Goal: Task Accomplishment & Management: Complete application form

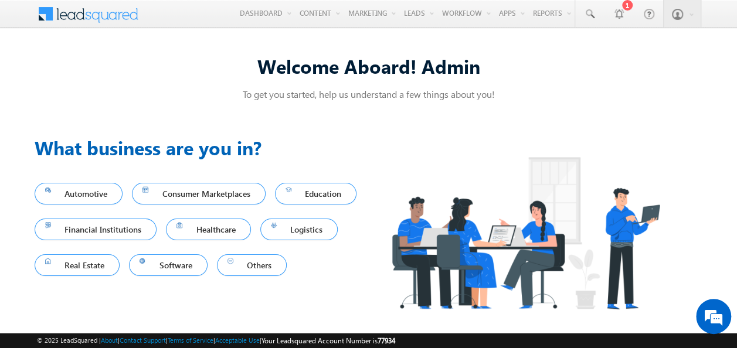
scroll to position [1, 0]
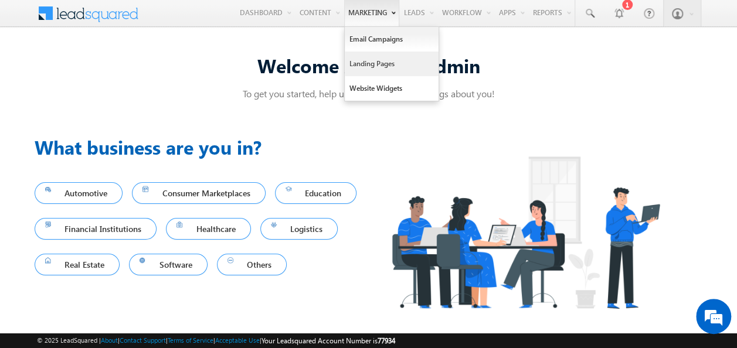
click at [384, 63] on link "Landing Pages" at bounding box center [392, 64] width 94 height 25
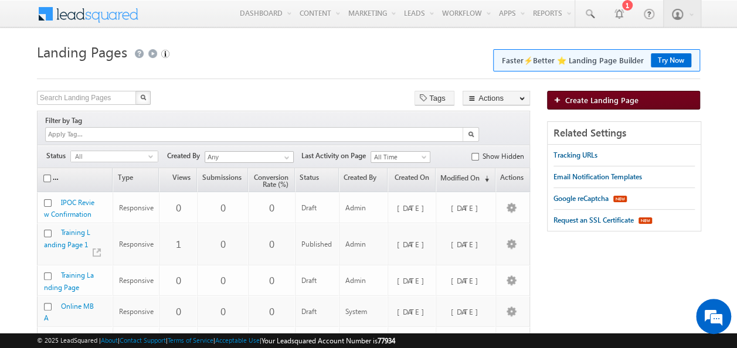
click at [610, 103] on span "Create Landing Page" at bounding box center [601, 100] width 73 height 10
click at [637, 96] on link "Create Landing Page" at bounding box center [623, 100] width 153 height 19
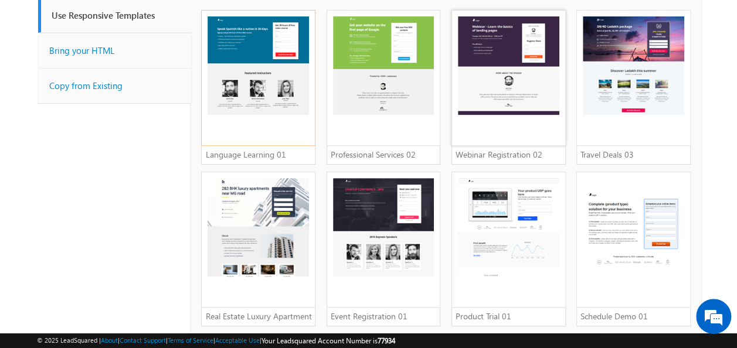
scroll to position [12, 0]
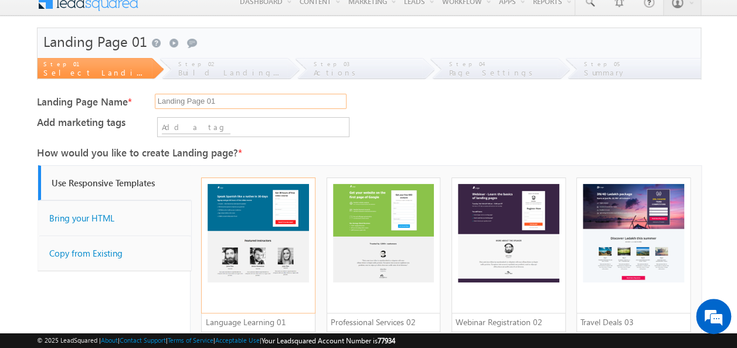
drag, startPoint x: 229, startPoint y: 100, endPoint x: 132, endPoint y: 99, distance: 96.7
click at [132, 99] on div "Landing Page Name * Landing Page 01" at bounding box center [368, 104] width 663 height 26
type input "Project Hope Foundation"
click at [217, 131] on input at bounding box center [196, 128] width 69 height 12
click at [176, 126] on input at bounding box center [196, 128] width 69 height 12
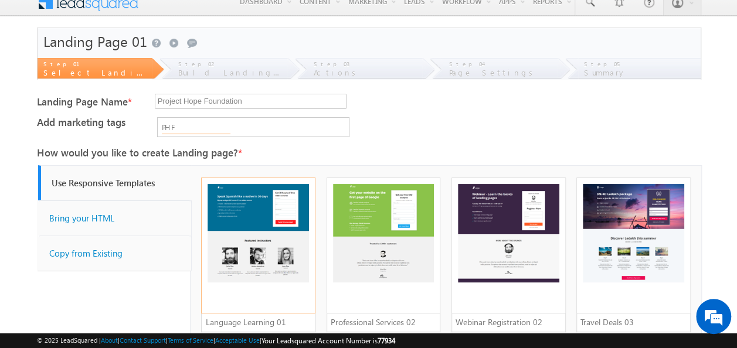
type input "PHF"
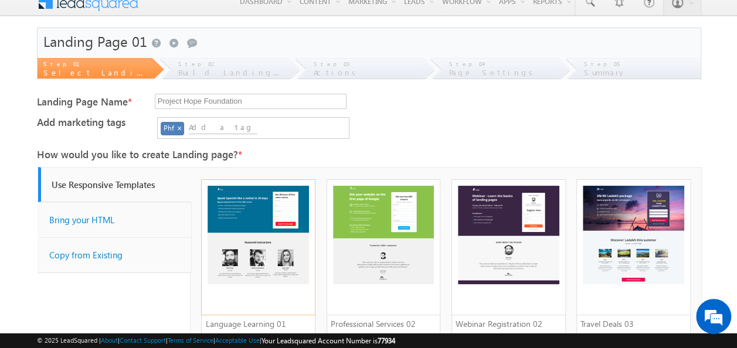
click at [656, 148] on div "× Template Library 1,2,3,4 Add Selected Templates Cancel" at bounding box center [538, 153] width 323 height 16
click at [389, 119] on div "Add marketing tags Phf No search results." at bounding box center [368, 118] width 663 height 3
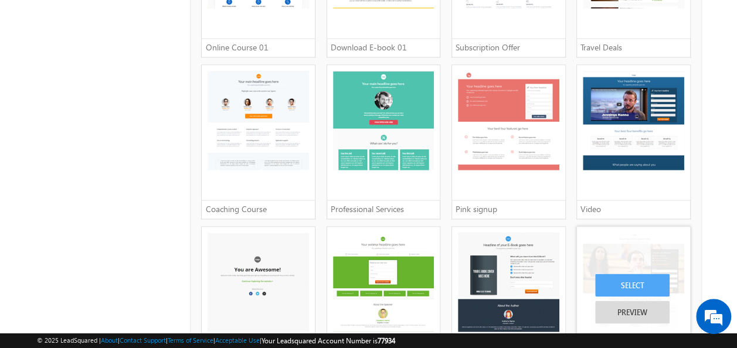
scroll to position [1067, 0]
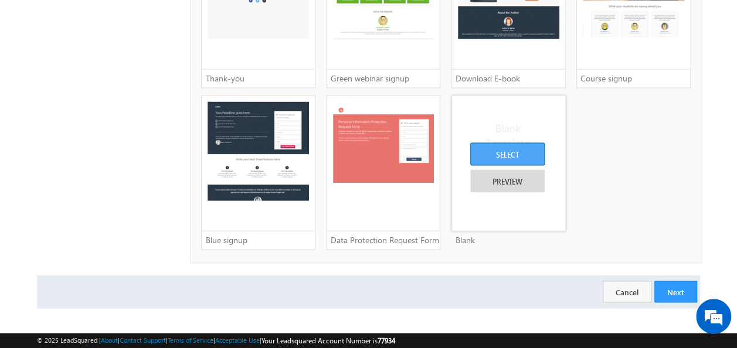
click at [516, 147] on div "SELECT" at bounding box center [507, 153] width 74 height 23
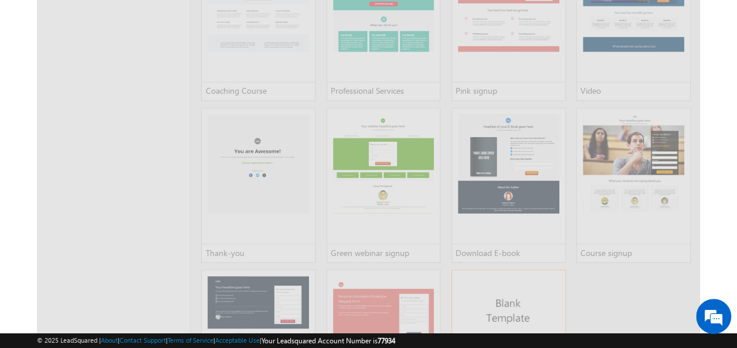
scroll to position [891, 0]
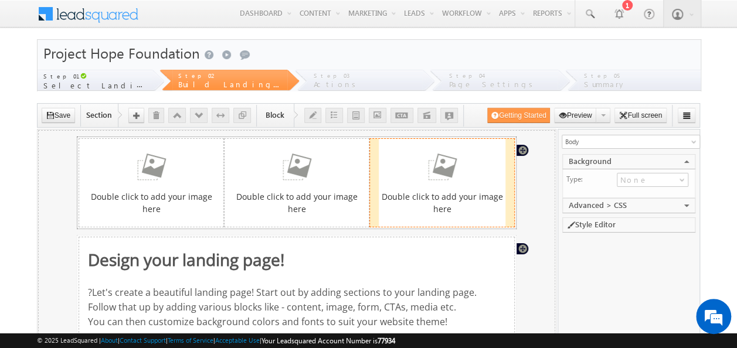
click at [451, 184] on div "Double click to add your image here" at bounding box center [441, 182] width 127 height 64
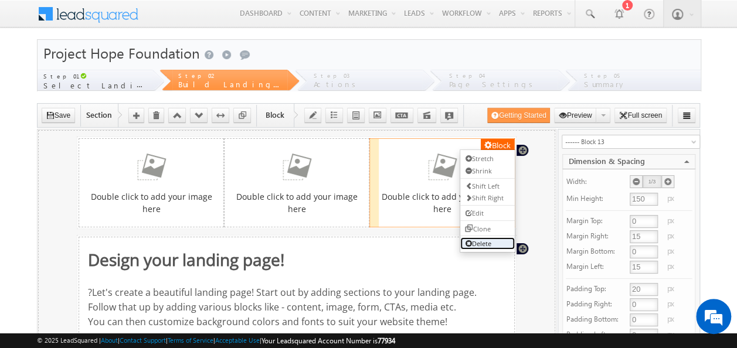
click at [496, 240] on link "Delete" at bounding box center [486, 243] width 54 height 12
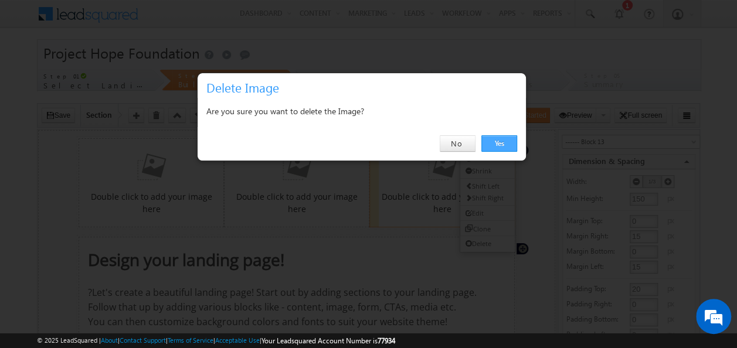
click at [493, 147] on link "Yes" at bounding box center [499, 143] width 36 height 16
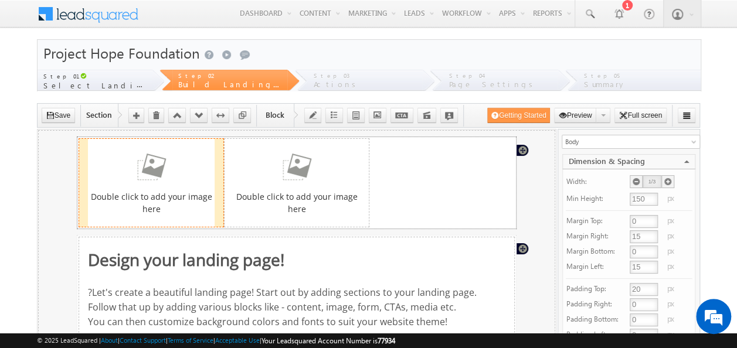
click at [157, 182] on img at bounding box center [150, 167] width 47 height 34
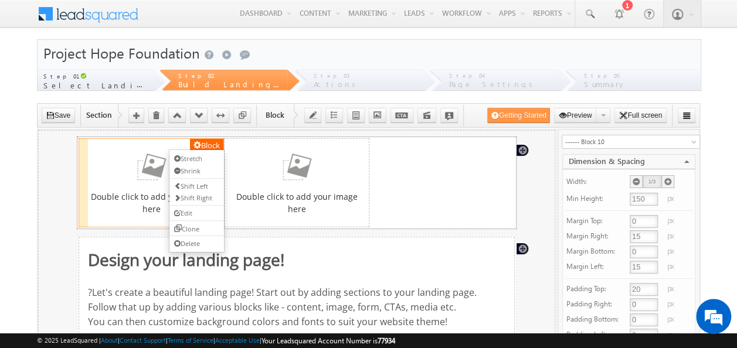
click at [193, 137] on div "Section Block Double click to add your image here Block Double click to add you…" at bounding box center [296, 182] width 440 height 93
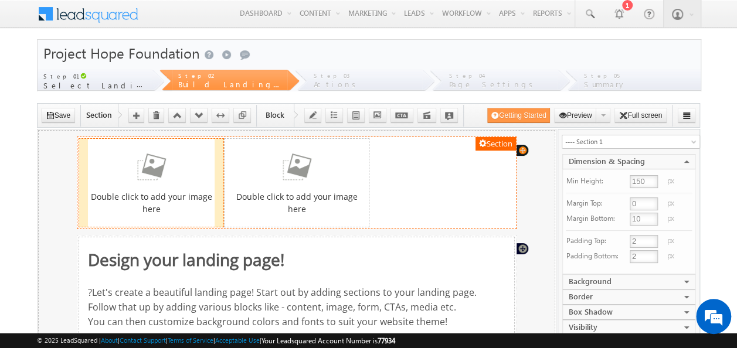
click at [199, 158] on link at bounding box center [150, 167] width 127 height 34
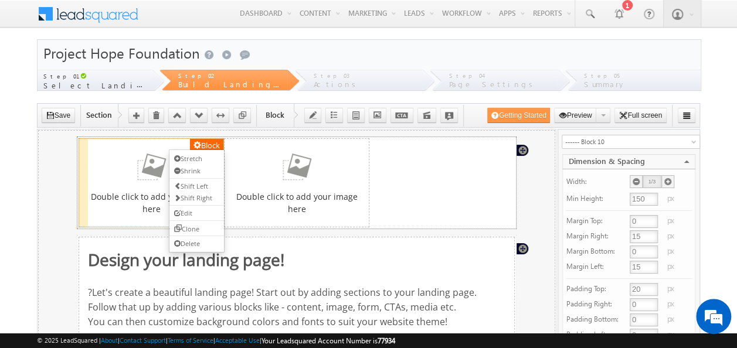
click at [460, 199] on div "Block Double click to add your image here Block Double click to add your image …" at bounding box center [296, 182] width 438 height 89
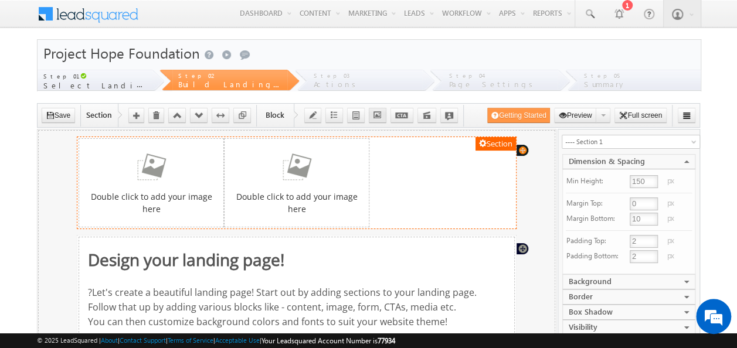
click at [375, 117] on icon "button" at bounding box center [377, 115] width 8 height 8
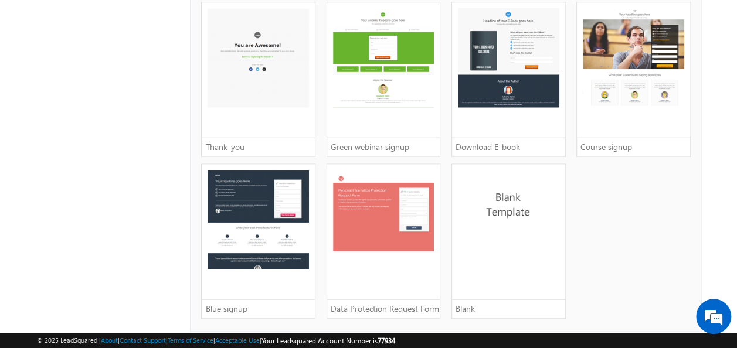
scroll to position [1067, 0]
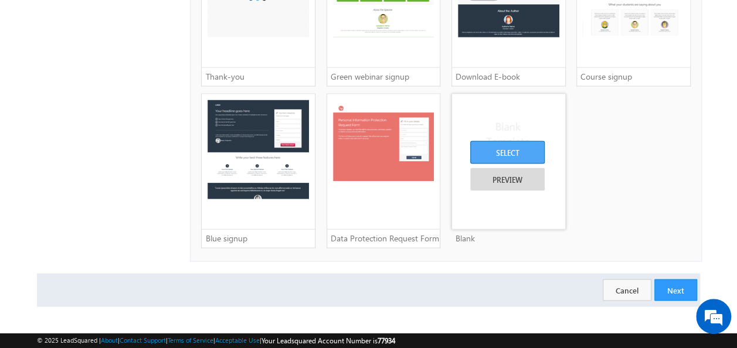
click at [515, 148] on div "SELECT" at bounding box center [507, 152] width 74 height 23
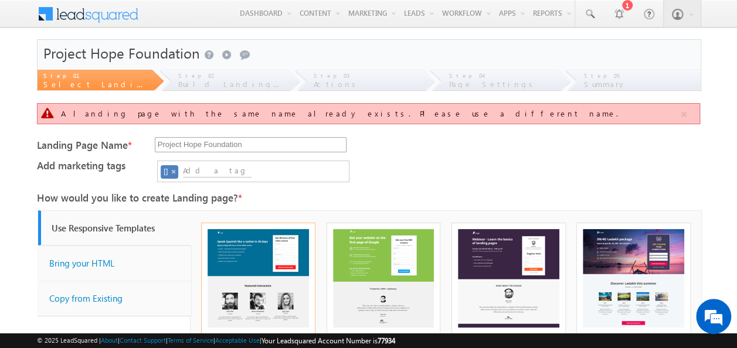
click at [250, 145] on input "Project Hope Foundation" at bounding box center [251, 144] width 192 height 15
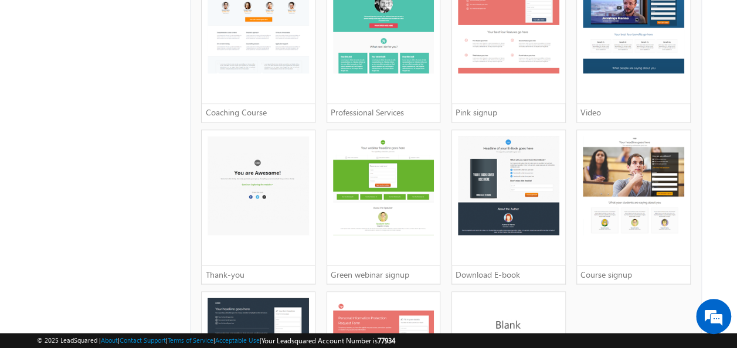
scroll to position [996, 0]
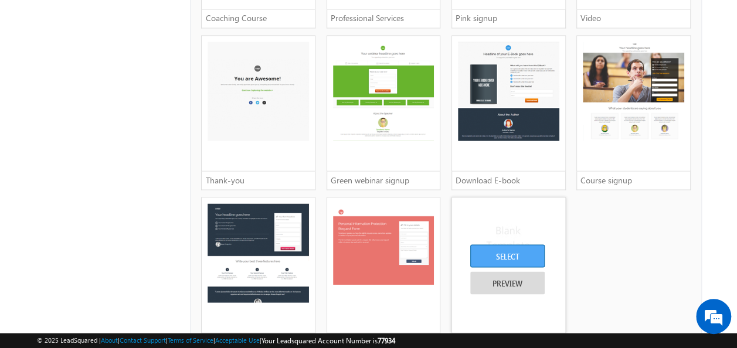
type input "Project Hope Foundation 1"
click at [506, 251] on div "SELECT" at bounding box center [507, 255] width 74 height 23
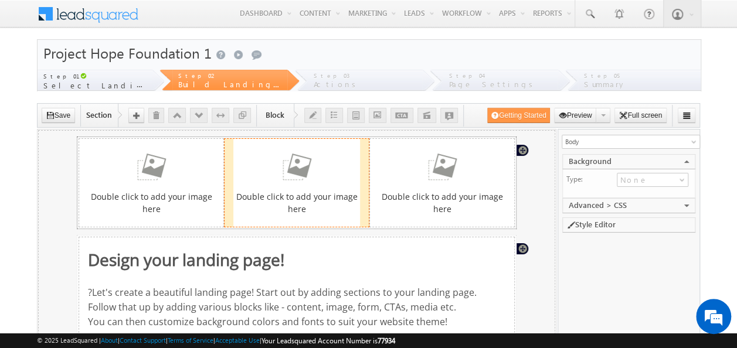
click at [316, 174] on img at bounding box center [295, 167] width 47 height 34
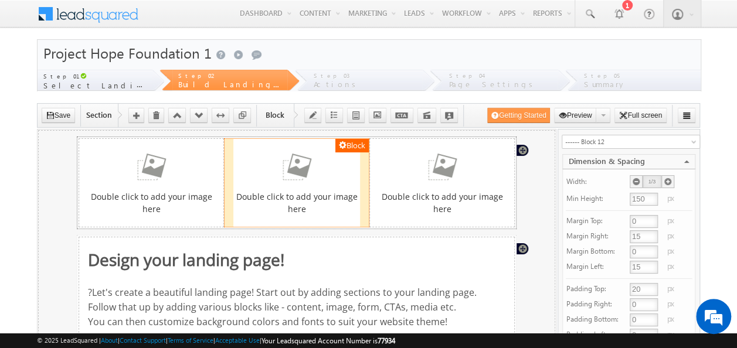
click at [304, 186] on div "Double click to add your image here" at bounding box center [296, 182] width 127 height 64
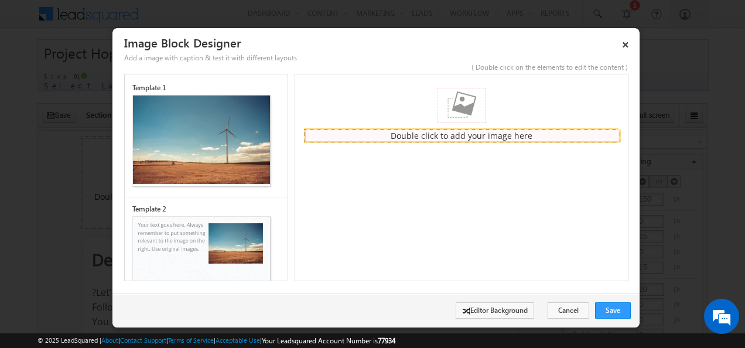
click at [466, 137] on div "Double click to add your image here" at bounding box center [461, 135] width 315 height 13
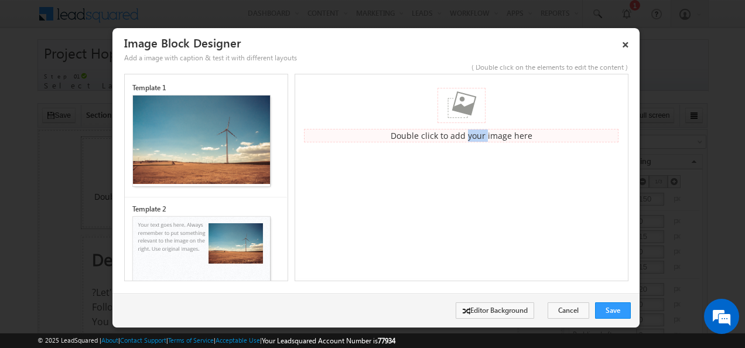
click at [466, 137] on div "Double click to add your image here" at bounding box center [461, 135] width 315 height 13
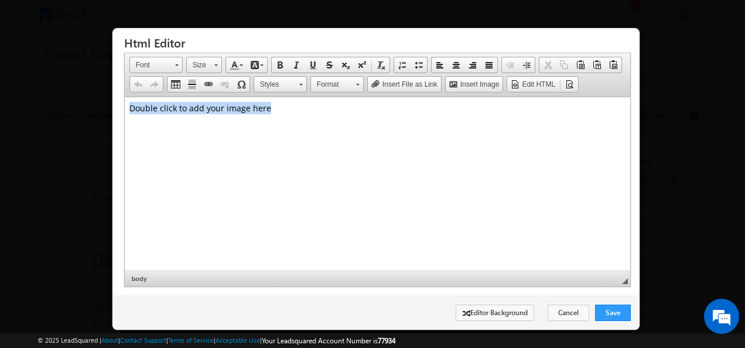
drag, startPoint x: 284, startPoint y: 106, endPoint x: 122, endPoint y: 97, distance: 162.0
click at [124, 97] on html "Double click to add your image here" at bounding box center [377, 108] width 506 height 22
click at [459, 80] on span "Insert Image" at bounding box center [479, 85] width 41 height 10
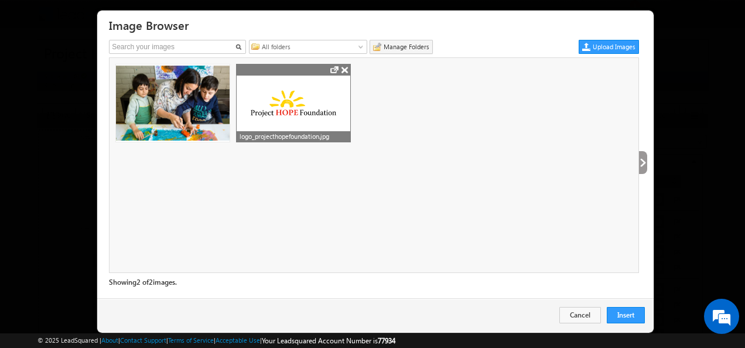
click at [300, 117] on img at bounding box center [294, 104] width 114 height 29
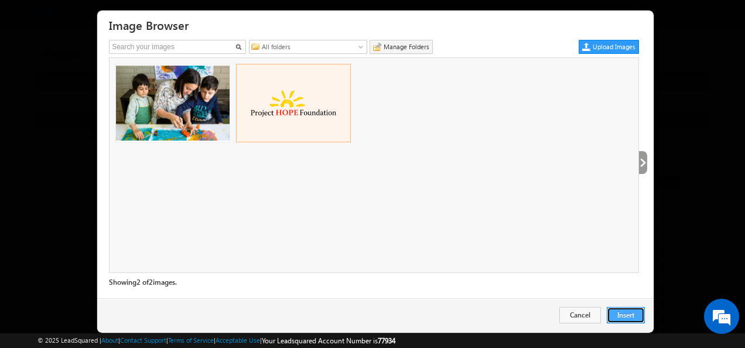
click at [623, 314] on button "Insert" at bounding box center [626, 315] width 38 height 16
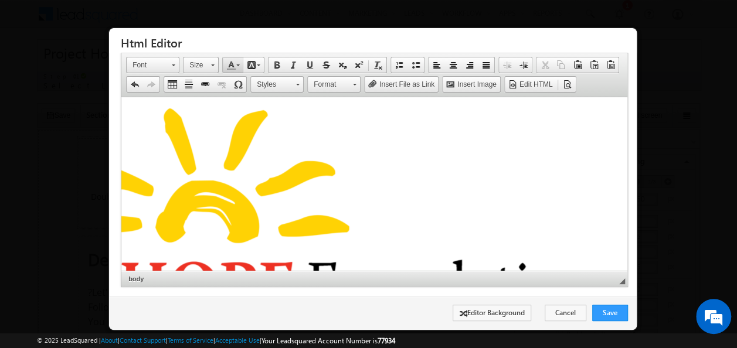
scroll to position [0, 313]
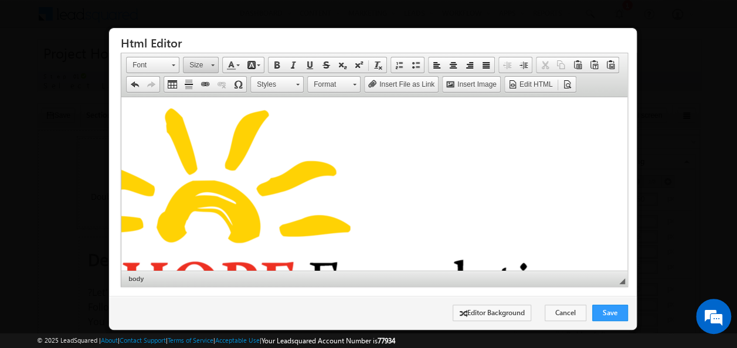
click at [211, 64] on span at bounding box center [213, 65] width 4 height 2
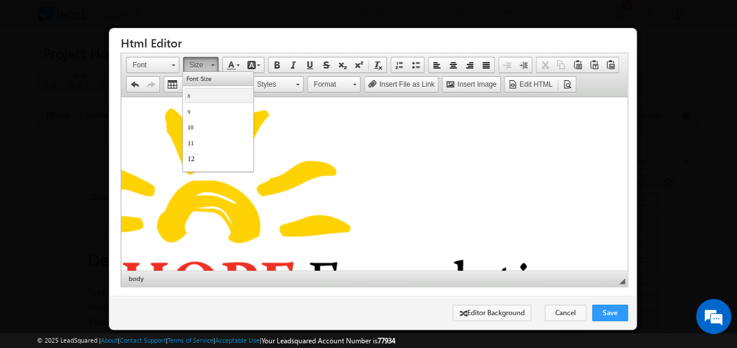
scroll to position [0, 0]
click at [210, 93] on link "8" at bounding box center [245, 95] width 123 height 15
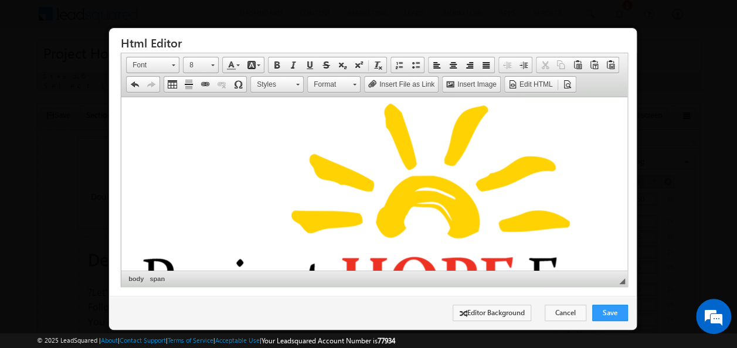
scroll to position [5, 0]
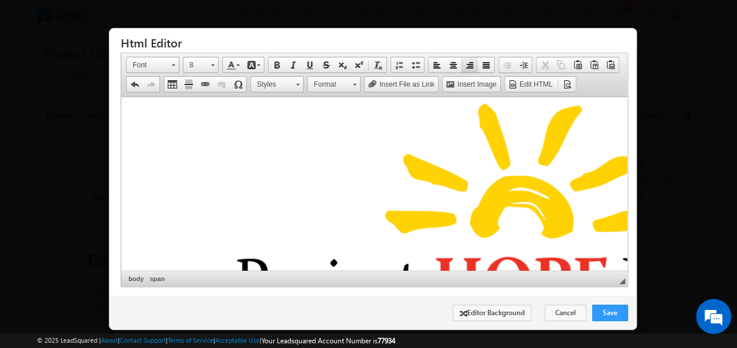
click at [465, 63] on span at bounding box center [469, 64] width 9 height 9
click at [440, 64] on link "Align Left" at bounding box center [436, 64] width 16 height 15
click at [449, 66] on span at bounding box center [452, 64] width 9 height 9
click at [465, 64] on span at bounding box center [469, 64] width 9 height 9
click at [484, 67] on span at bounding box center [485, 64] width 9 height 9
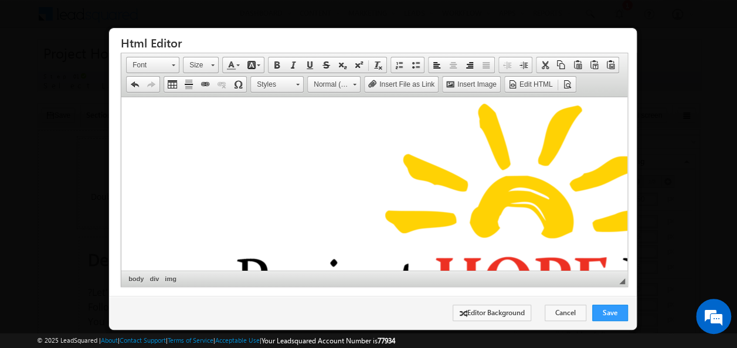
click at [454, 113] on img at bounding box center [572, 208] width 892 height 223
click at [455, 174] on img at bounding box center [572, 208] width 892 height 223
click at [608, 308] on link "Save" at bounding box center [610, 313] width 36 height 16
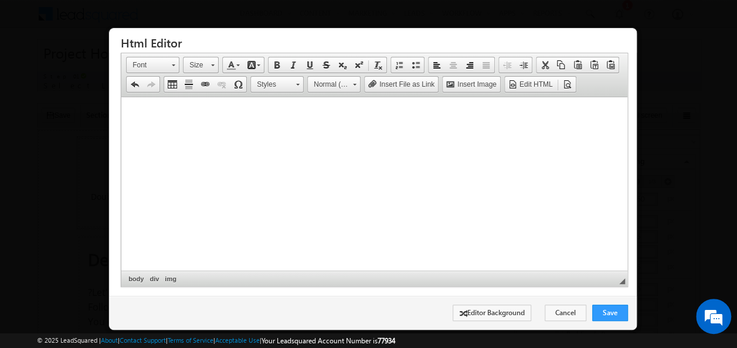
scroll to position [0, 0]
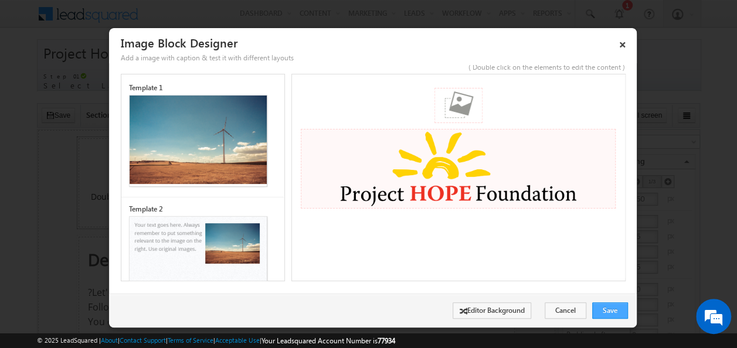
click at [602, 311] on link "Save" at bounding box center [610, 310] width 36 height 16
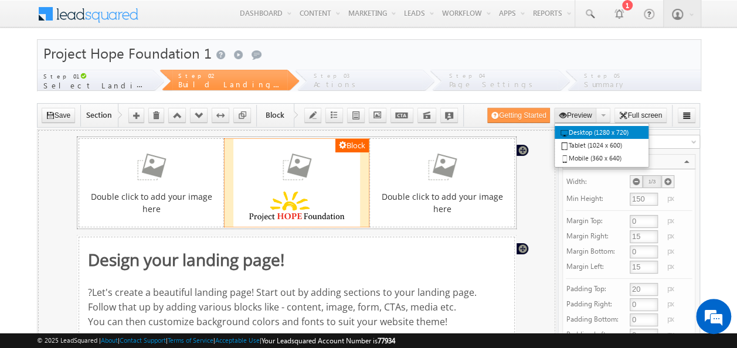
click at [571, 116] on button "Preview" at bounding box center [575, 115] width 43 height 15
click at [589, 132] on link "Desktop (1280 x 720)" at bounding box center [601, 132] width 94 height 13
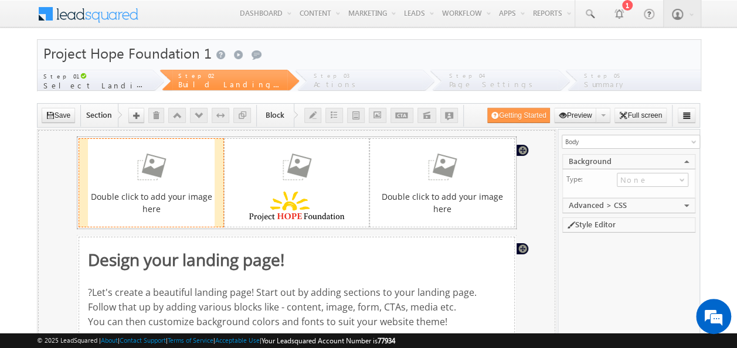
click at [135, 186] on div "Double click to add your image here" at bounding box center [150, 182] width 127 height 64
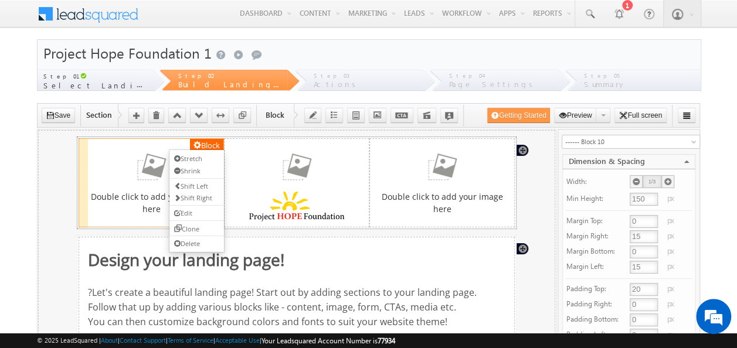
click at [205, 140] on button "Block" at bounding box center [205, 145] width 33 height 14
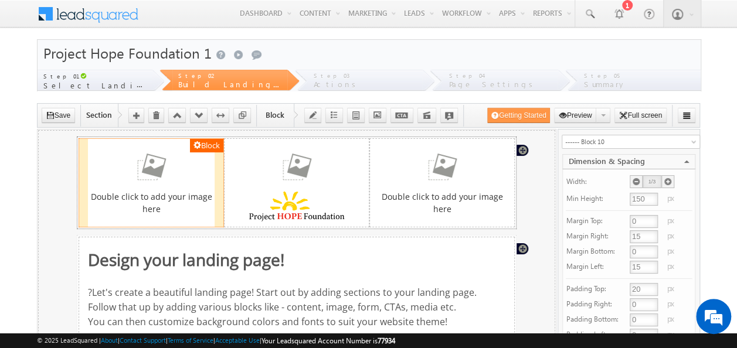
click at [205, 142] on button "Block" at bounding box center [205, 145] width 33 height 14
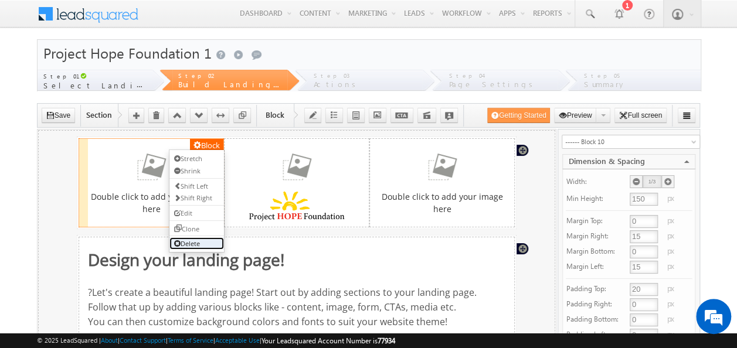
click at [193, 244] on link "Delete" at bounding box center [196, 243] width 54 height 12
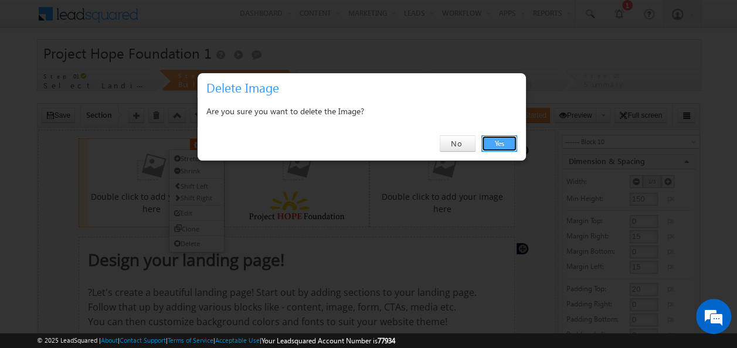
click at [506, 144] on link "Yes" at bounding box center [499, 143] width 36 height 16
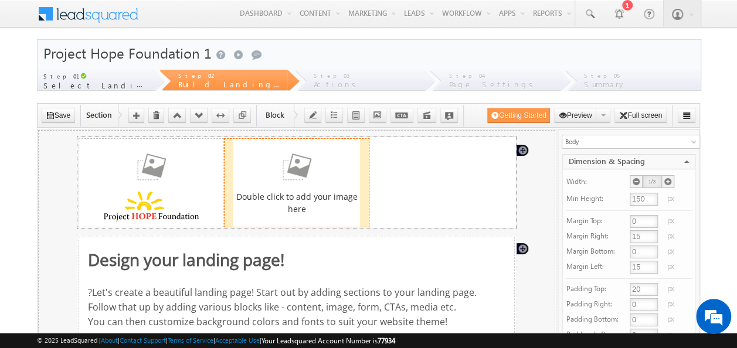
click at [318, 188] on div "Double click to add your image here" at bounding box center [296, 182] width 127 height 64
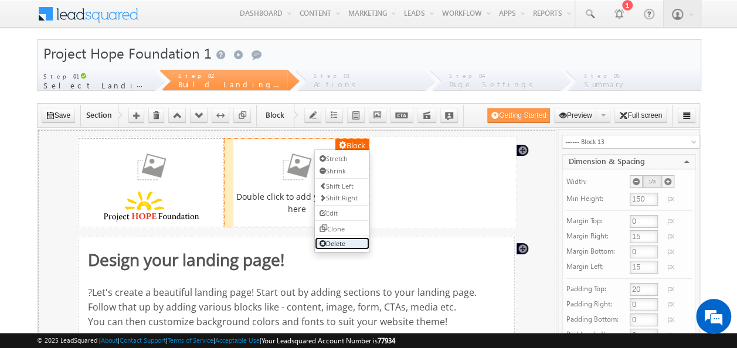
click at [331, 241] on link "Delete" at bounding box center [341, 243] width 54 height 12
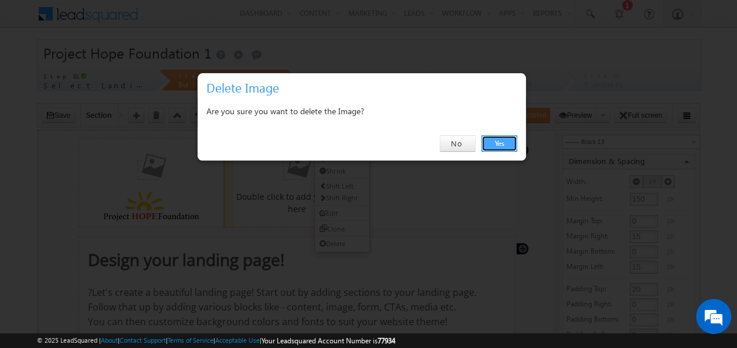
click at [505, 143] on link "Yes" at bounding box center [499, 143] width 36 height 16
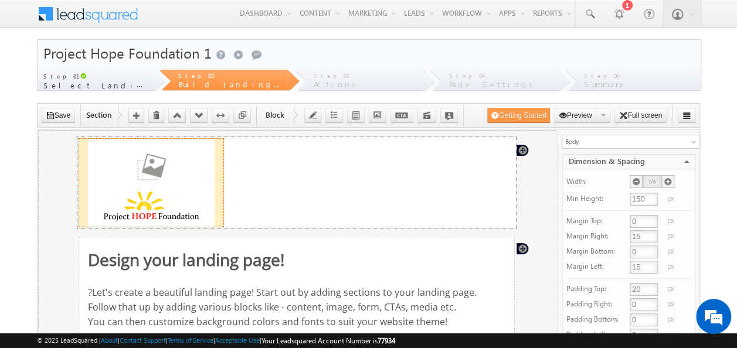
click at [147, 168] on img at bounding box center [150, 167] width 47 height 34
click at [148, 162] on img at bounding box center [150, 167] width 47 height 34
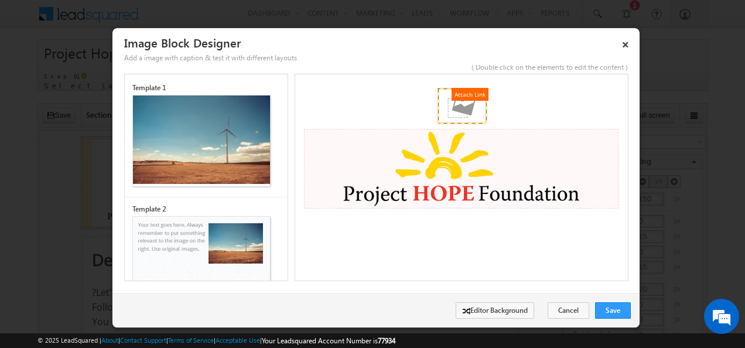
click at [473, 105] on img at bounding box center [461, 105] width 48 height 35
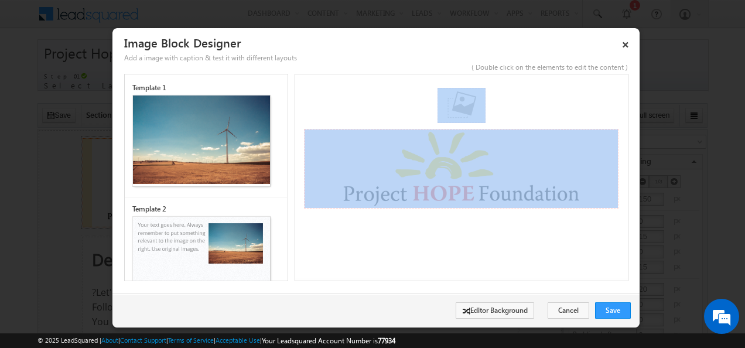
drag, startPoint x: 471, startPoint y: 101, endPoint x: 409, endPoint y: 101, distance: 61.5
click at [409, 101] on link at bounding box center [461, 105] width 315 height 35
drag, startPoint x: 409, startPoint y: 101, endPoint x: 370, endPoint y: 255, distance: 158.9
click at [370, 255] on body "Attach Link" at bounding box center [462, 176] width 334 height 204
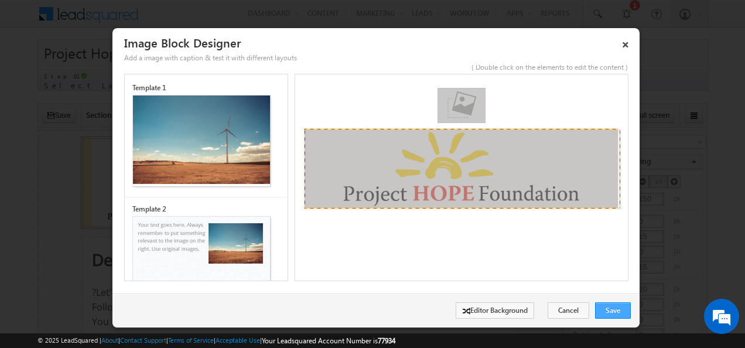
click at [602, 308] on link "Save" at bounding box center [613, 310] width 36 height 16
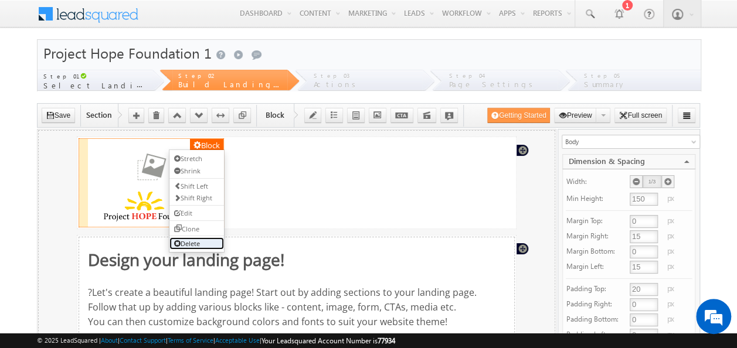
click at [195, 243] on link "Delete" at bounding box center [196, 243] width 54 height 12
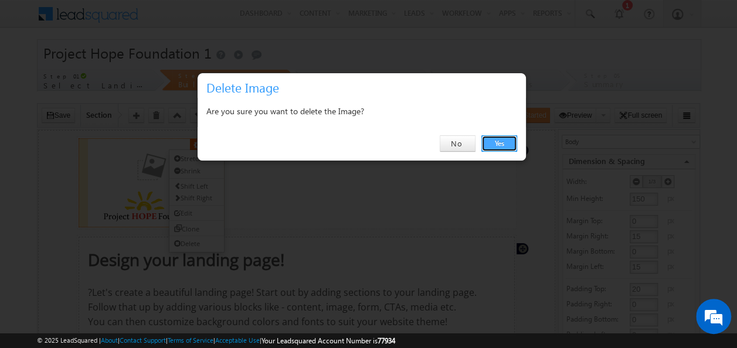
click at [500, 140] on link "Yes" at bounding box center [499, 143] width 36 height 16
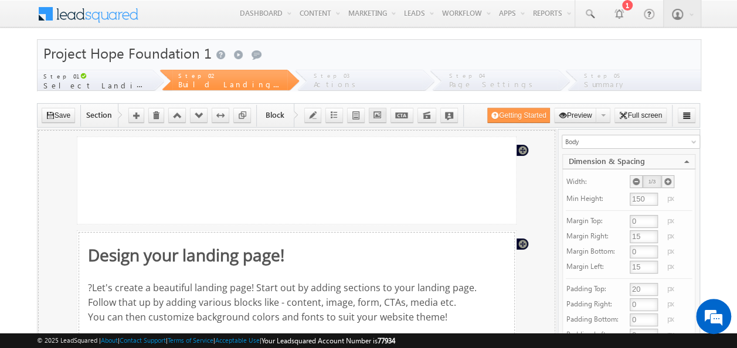
click at [374, 113] on icon "button" at bounding box center [377, 115] width 8 height 8
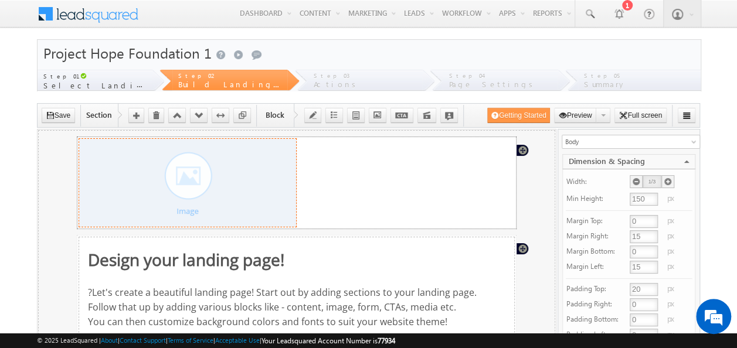
click at [189, 181] on div at bounding box center [186, 182] width 199 height 88
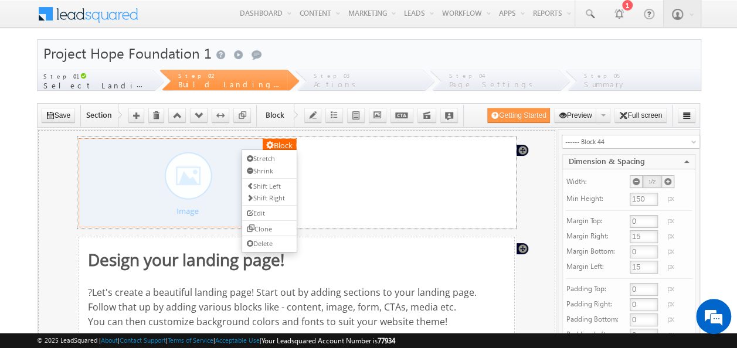
click at [185, 179] on div at bounding box center [186, 182] width 199 height 88
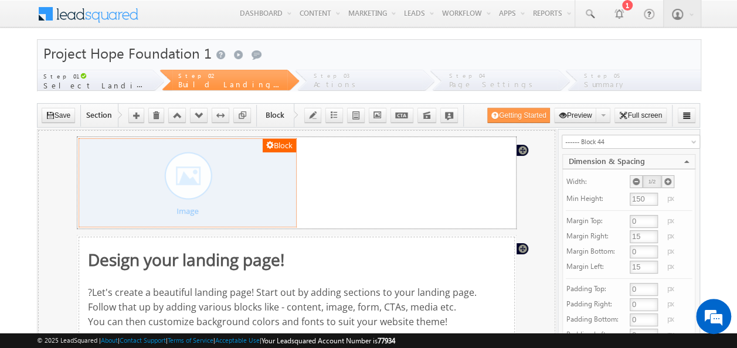
click at [185, 179] on div at bounding box center [186, 182] width 199 height 88
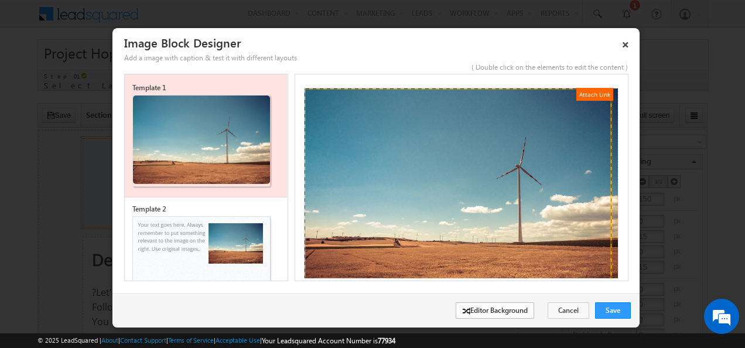
click at [482, 308] on link "Editor Background" at bounding box center [495, 310] width 79 height 16
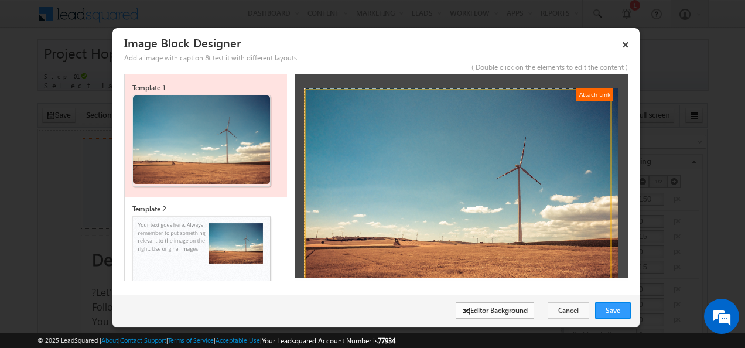
click at [489, 307] on link "Editor Background" at bounding box center [495, 310] width 79 height 16
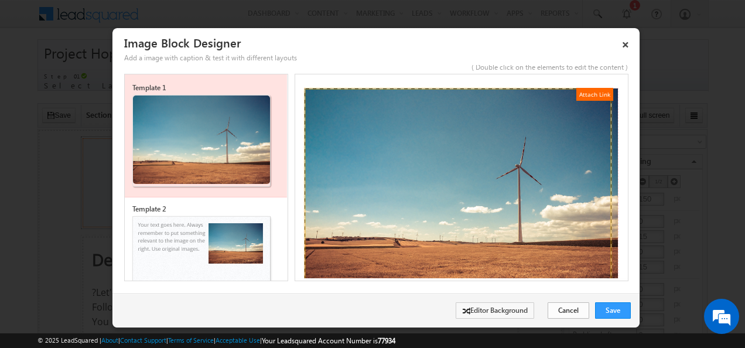
click at [565, 314] on link "Cancel" at bounding box center [569, 310] width 42 height 16
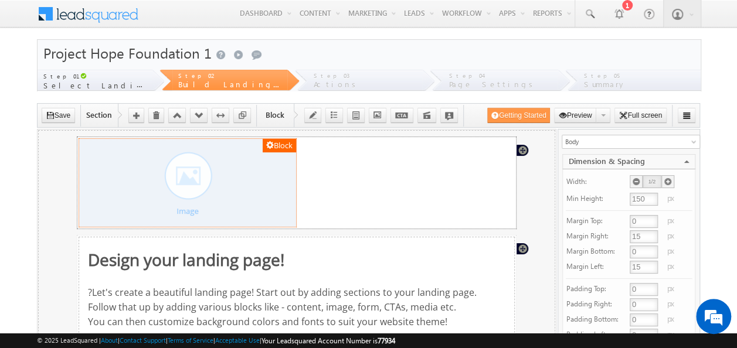
click at [266, 186] on div at bounding box center [186, 182] width 199 height 88
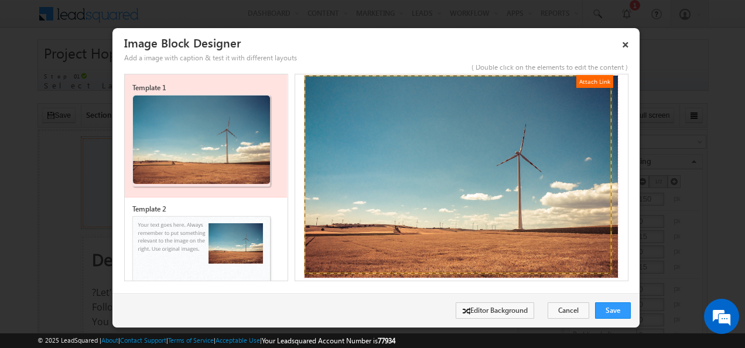
scroll to position [20, 0]
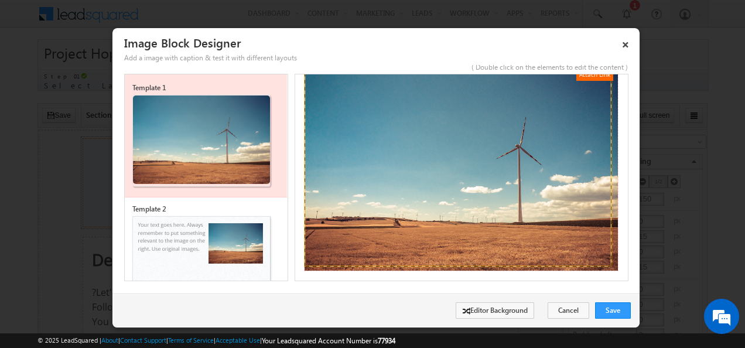
drag, startPoint x: 507, startPoint y: 206, endPoint x: 495, endPoint y: 206, distance: 12.9
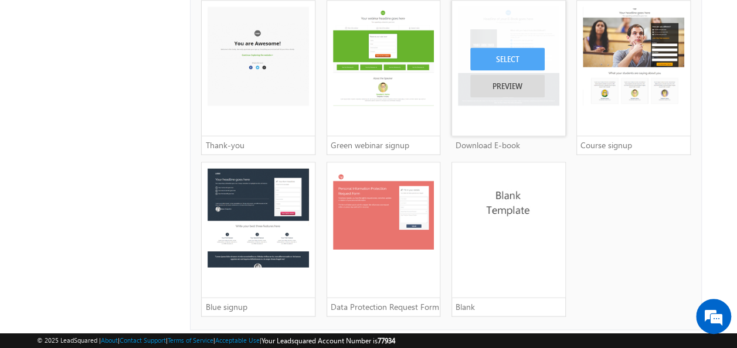
scroll to position [1067, 0]
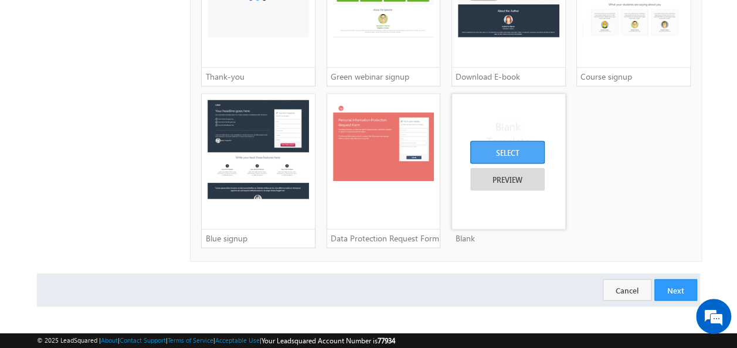
click at [512, 149] on div "SELECT" at bounding box center [507, 152] width 74 height 23
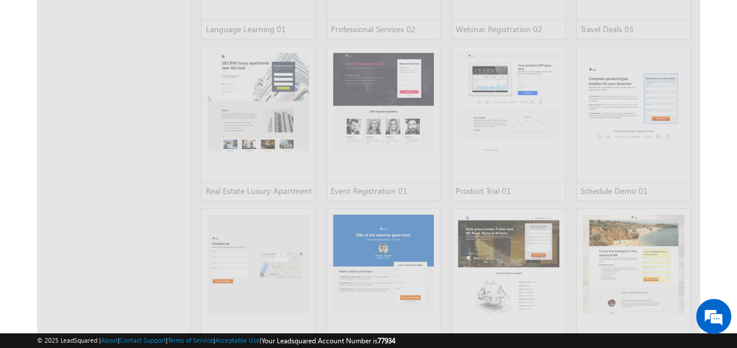
scroll to position [12, 0]
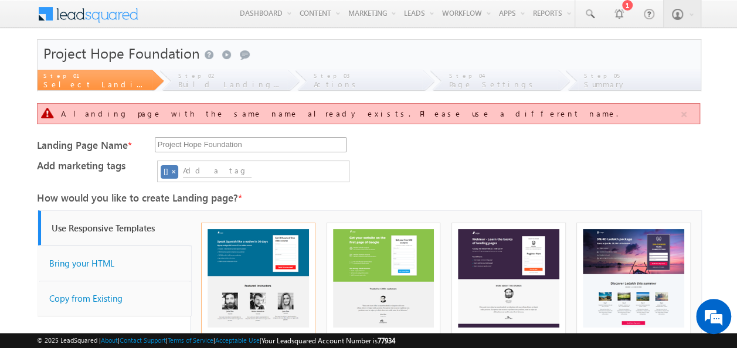
click at [258, 141] on input "Project Hope Foundation" at bounding box center [251, 144] width 192 height 15
click at [433, 161] on div "Add marketing tags []" at bounding box center [368, 162] width 663 height 3
click at [265, 146] on input "Project Hope Foundation" at bounding box center [251, 144] width 192 height 15
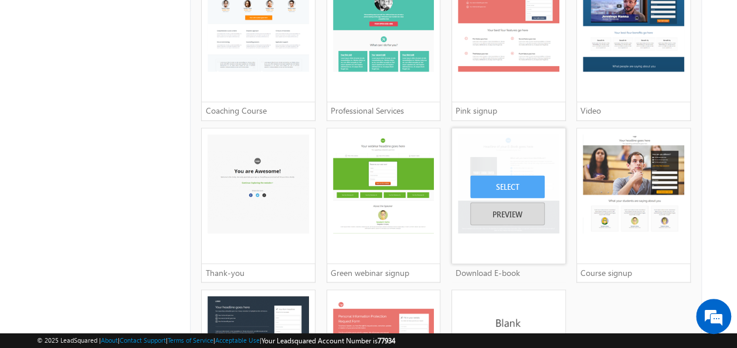
scroll to position [1099, 0]
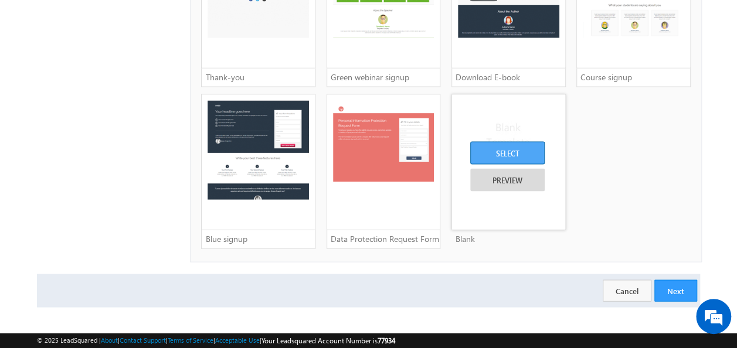
type input "Project Hope Foundation New"
click at [524, 144] on div "SELECT" at bounding box center [507, 152] width 74 height 23
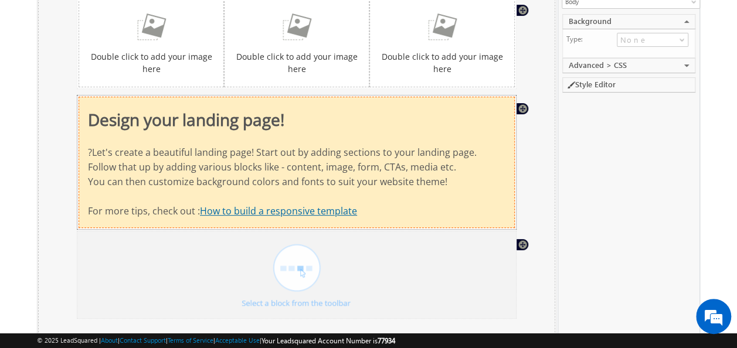
scroll to position [59, 0]
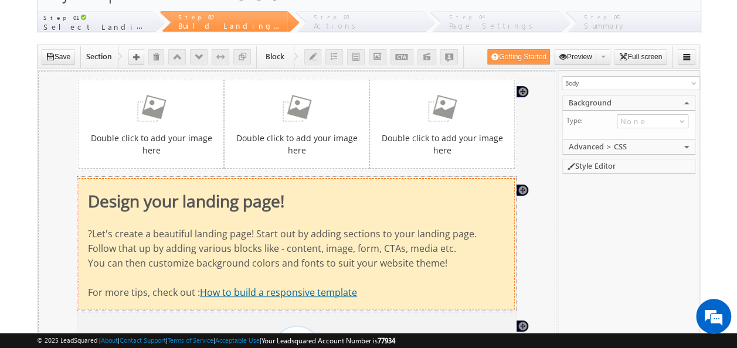
click at [467, 196] on div "Design your landing page! ?Let's create a beautiful landing page! Start out by …" at bounding box center [295, 243] width 417 height 130
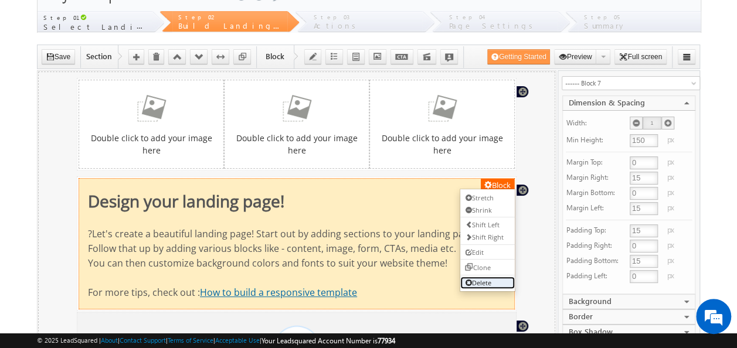
click at [502, 277] on link "Delete" at bounding box center [486, 282] width 54 height 12
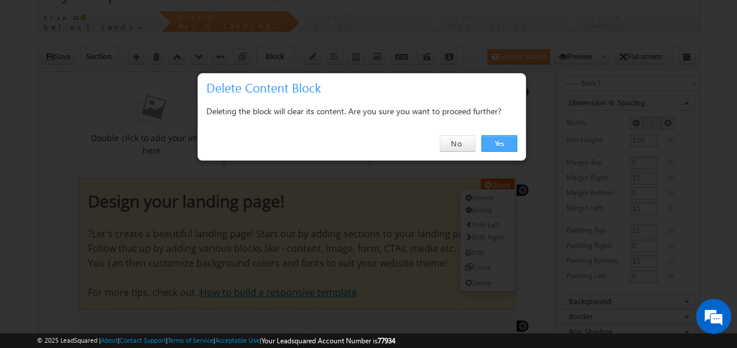
click at [503, 136] on div "Yes No" at bounding box center [361, 143] width 328 height 33
click at [503, 141] on link "Yes" at bounding box center [499, 143] width 36 height 16
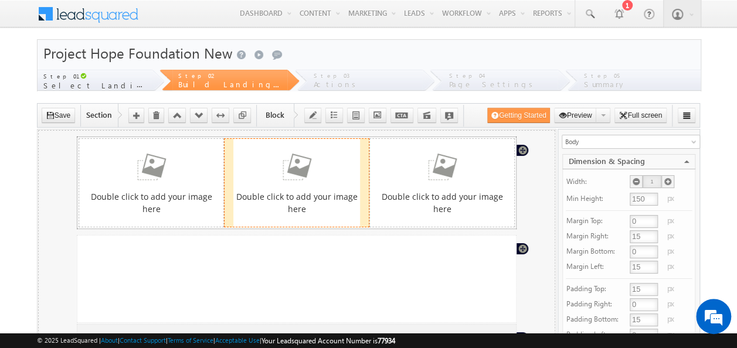
click at [342, 167] on link at bounding box center [296, 167] width 127 height 34
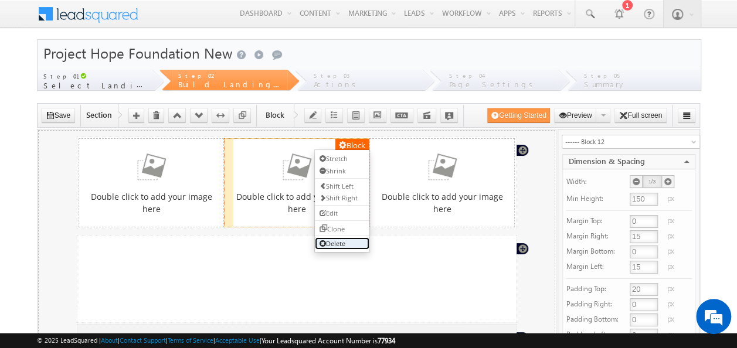
click at [348, 241] on link "Delete" at bounding box center [341, 243] width 54 height 12
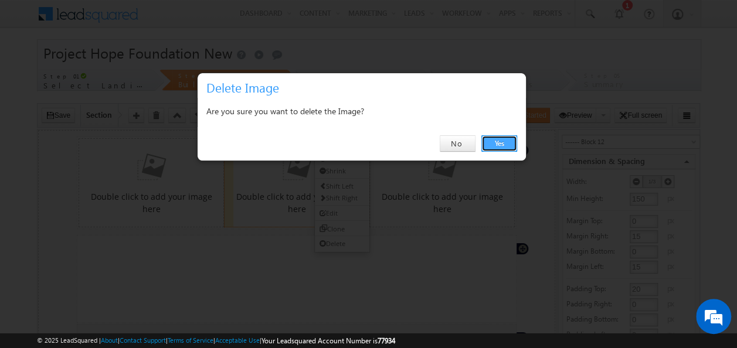
click at [492, 145] on link "Yes" at bounding box center [499, 143] width 36 height 16
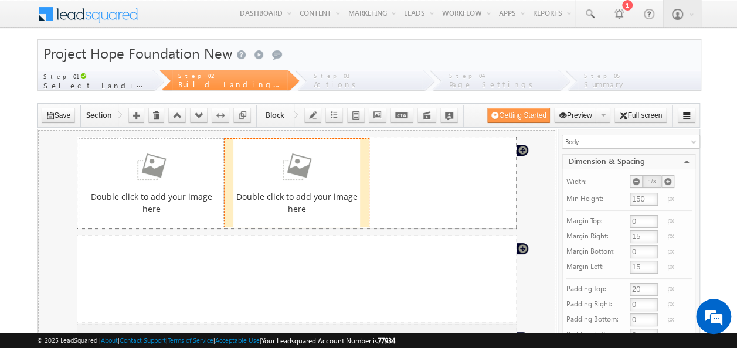
click at [345, 171] on link at bounding box center [296, 167] width 127 height 34
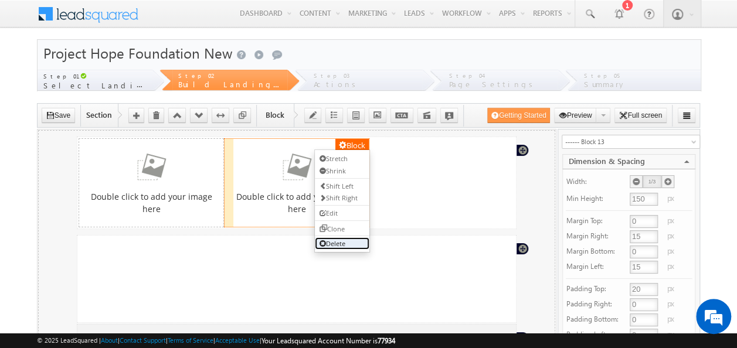
click at [349, 237] on link "Delete" at bounding box center [341, 243] width 54 height 12
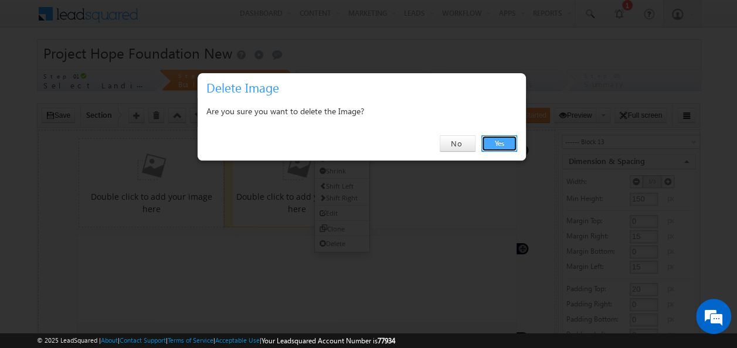
click at [496, 137] on link "Yes" at bounding box center [499, 143] width 36 height 16
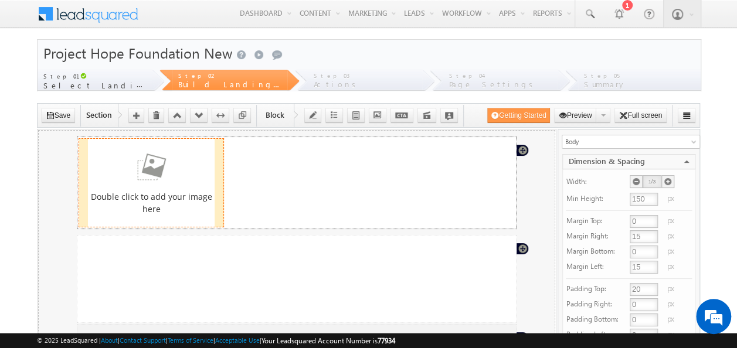
click at [139, 182] on img at bounding box center [150, 167] width 47 height 34
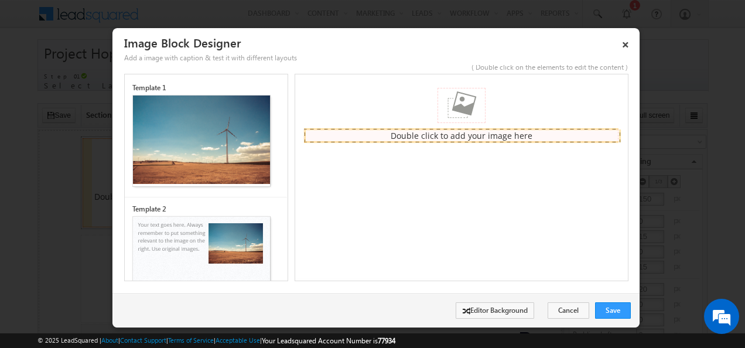
click at [466, 165] on body "Double click to add your image here Attach Link" at bounding box center [462, 176] width 334 height 204
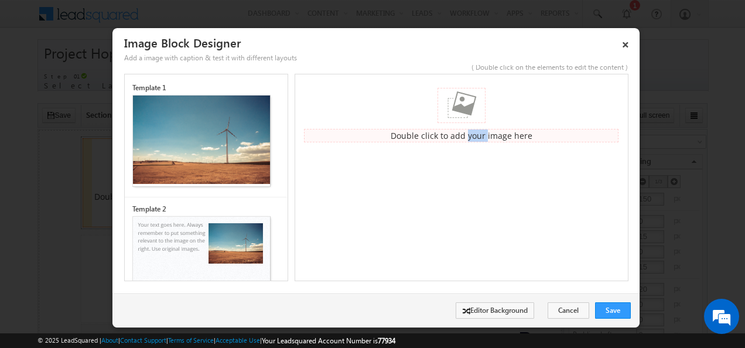
click at [466, 165] on body "Double click to add your image here Attach Link" at bounding box center [462, 176] width 334 height 204
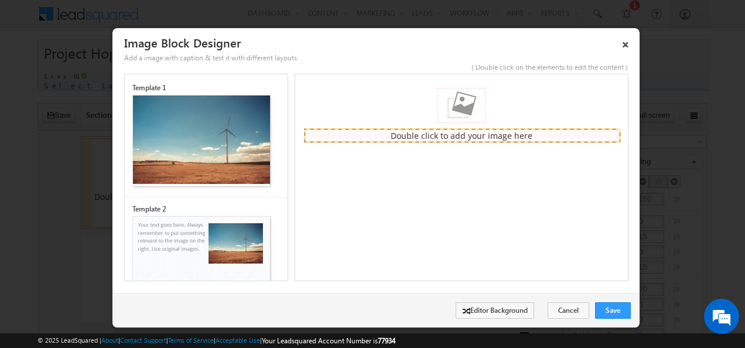
drag, startPoint x: 466, startPoint y: 165, endPoint x: 420, endPoint y: 139, distance: 53.3
click at [420, 139] on div "Double click to add your image here" at bounding box center [461, 135] width 315 height 13
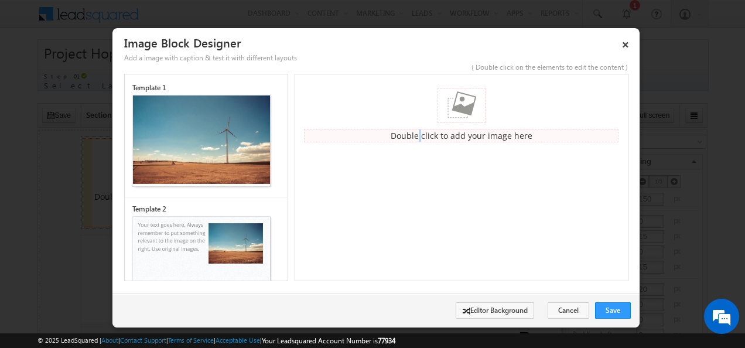
click at [420, 139] on div "Double click to add your image here" at bounding box center [461, 135] width 315 height 13
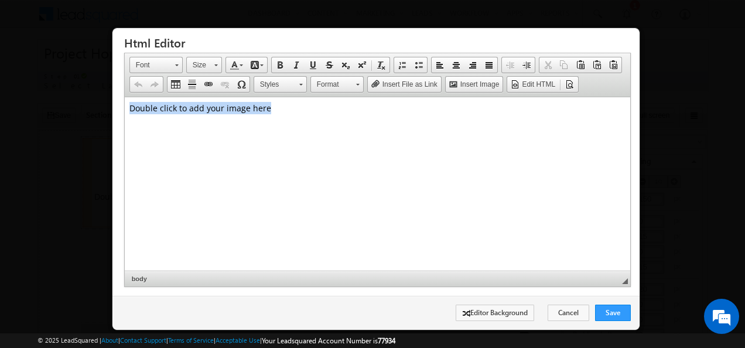
drag, startPoint x: 280, startPoint y: 111, endPoint x: 223, endPoint y: 210, distance: 114.2
click at [124, 114] on html "Double click to add your image here" at bounding box center [377, 108] width 506 height 22
click at [469, 77] on link "Insert Image" at bounding box center [474, 84] width 57 height 15
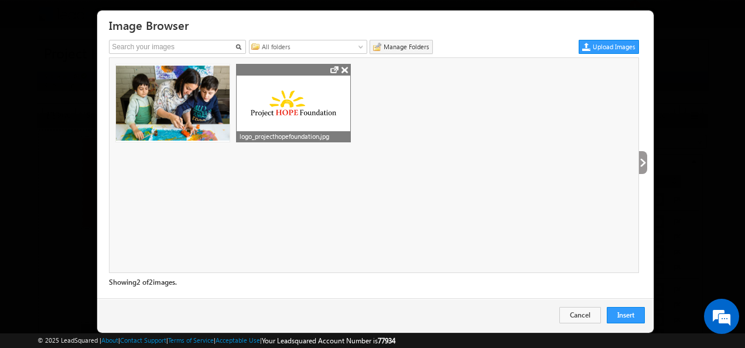
click at [312, 110] on img at bounding box center [294, 104] width 114 height 29
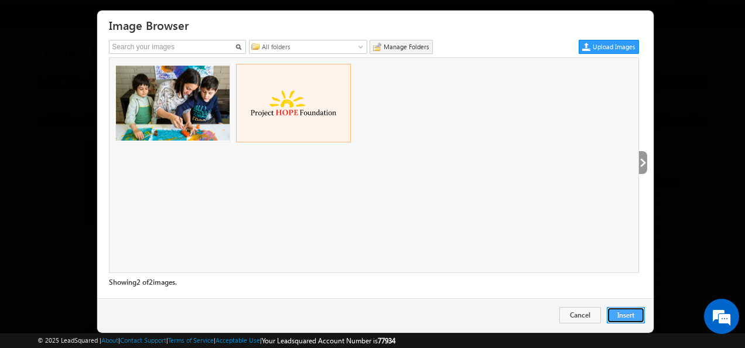
click at [636, 318] on button "Insert" at bounding box center [626, 315] width 38 height 16
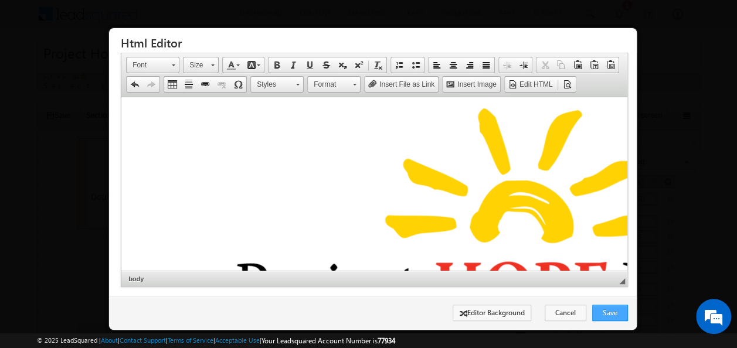
click at [624, 313] on link "Save" at bounding box center [610, 313] width 36 height 16
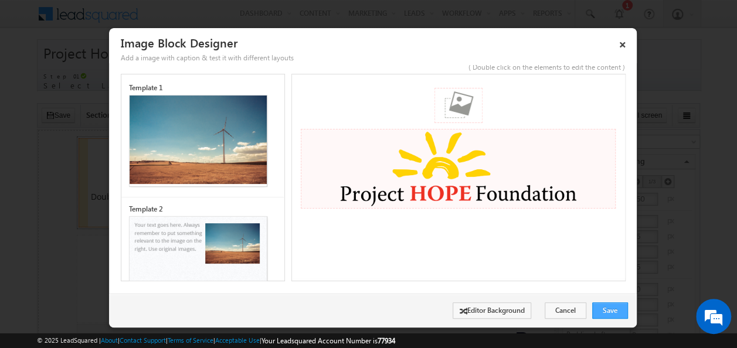
click at [604, 311] on link "Save" at bounding box center [610, 310] width 36 height 16
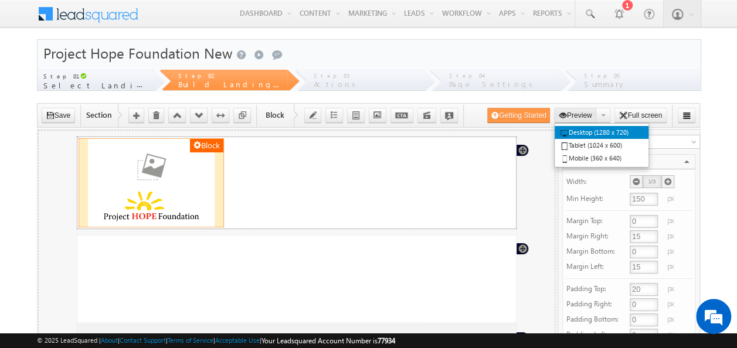
click at [586, 115] on button "Preview" at bounding box center [575, 115] width 43 height 15
click at [587, 128] on link "Desktop (1280 x 720)" at bounding box center [601, 132] width 94 height 13
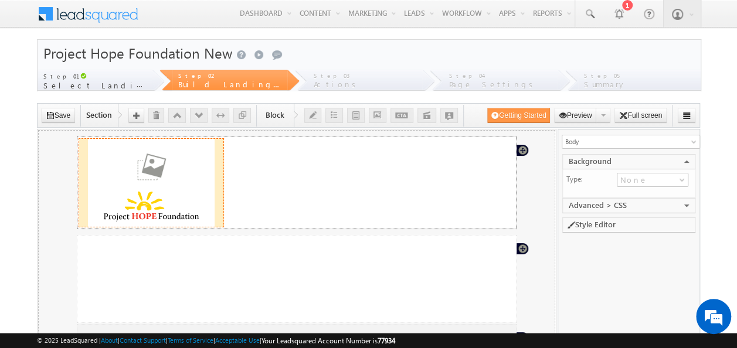
click at [147, 168] on img at bounding box center [150, 167] width 47 height 34
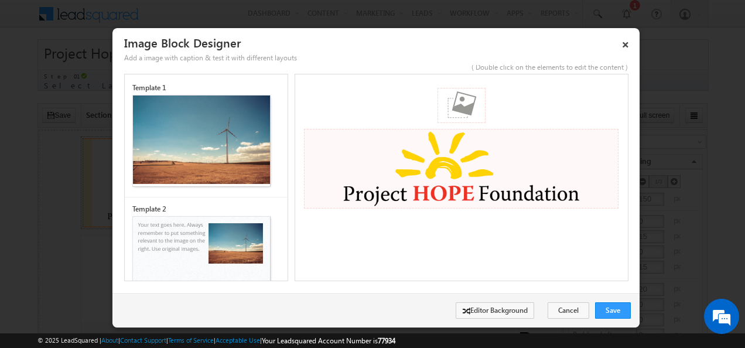
scroll to position [59, 0]
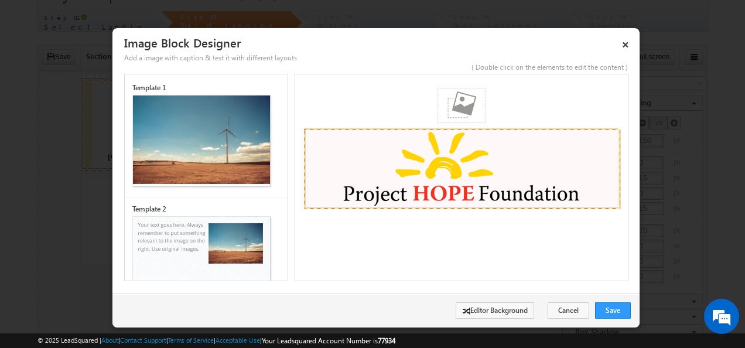
click at [469, 176] on img at bounding box center [461, 169] width 314 height 79
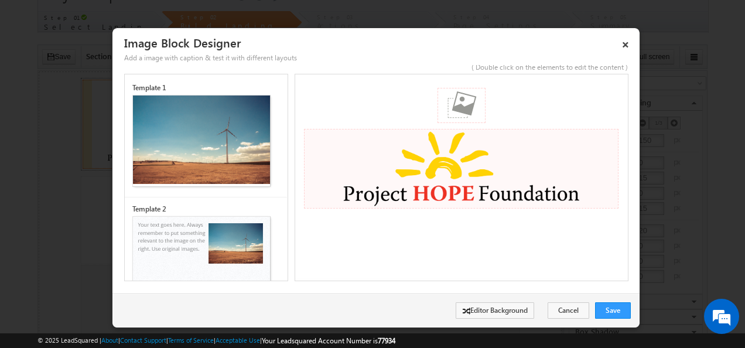
click at [472, 178] on img at bounding box center [461, 169] width 314 height 79
drag, startPoint x: 472, startPoint y: 178, endPoint x: 417, endPoint y: 186, distance: 55.2
click at [417, 186] on img at bounding box center [461, 169] width 314 height 79
click at [421, 186] on img at bounding box center [461, 169] width 314 height 79
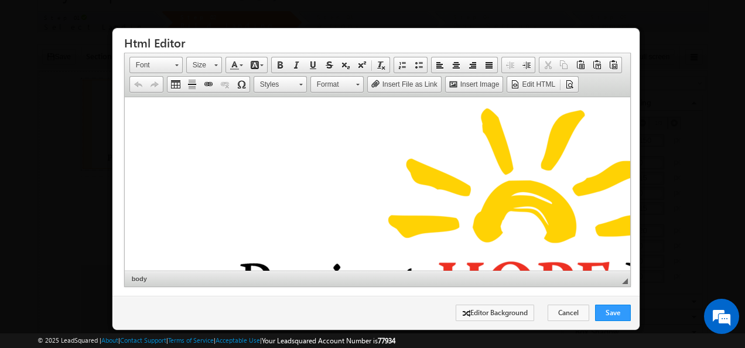
scroll to position [0, 0]
click at [370, 178] on img at bounding box center [575, 213] width 892 height 223
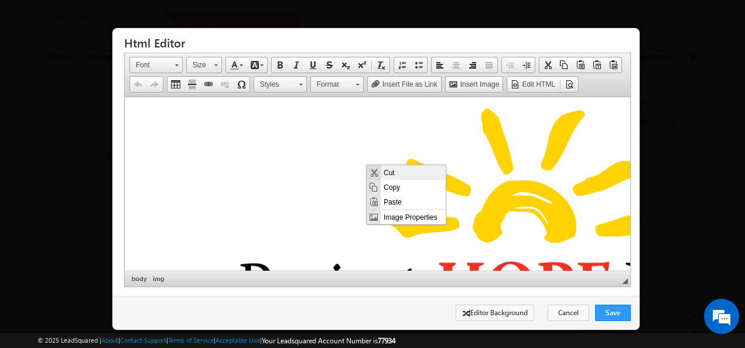
click at [389, 173] on span "Cut" at bounding box center [412, 172] width 65 height 15
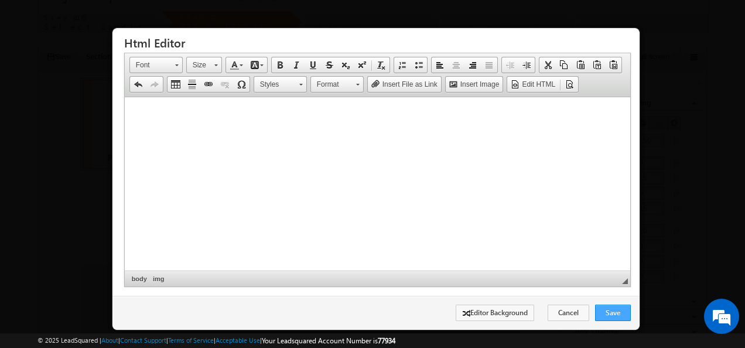
click at [606, 312] on link "Save" at bounding box center [613, 313] width 36 height 16
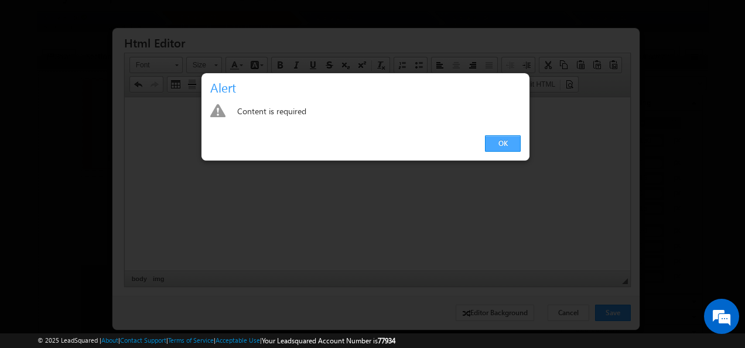
click at [504, 139] on link "OK" at bounding box center [503, 143] width 36 height 16
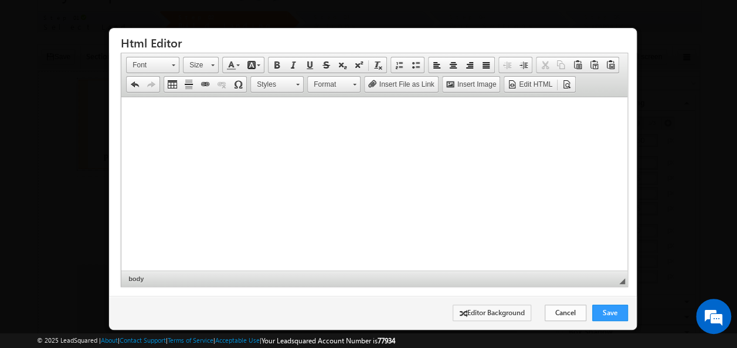
click at [551, 313] on link "Cancel" at bounding box center [565, 313] width 42 height 16
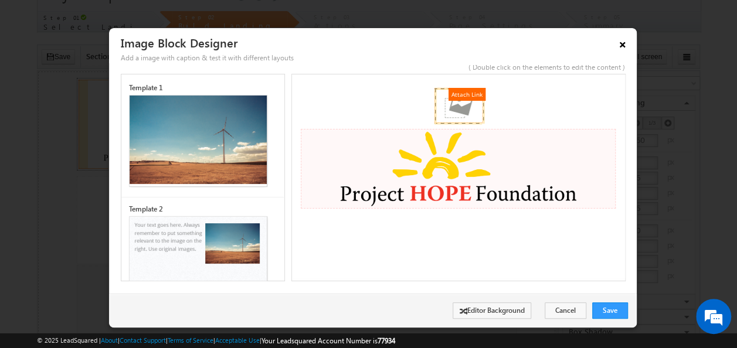
click at [622, 46] on link "×" at bounding box center [622, 42] width 20 height 21
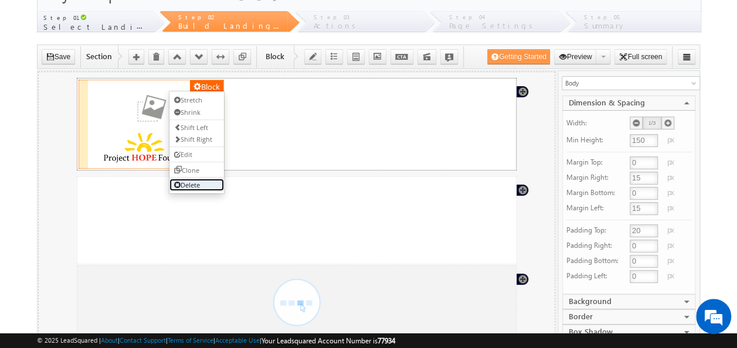
click at [198, 181] on link "Delete" at bounding box center [196, 184] width 54 height 12
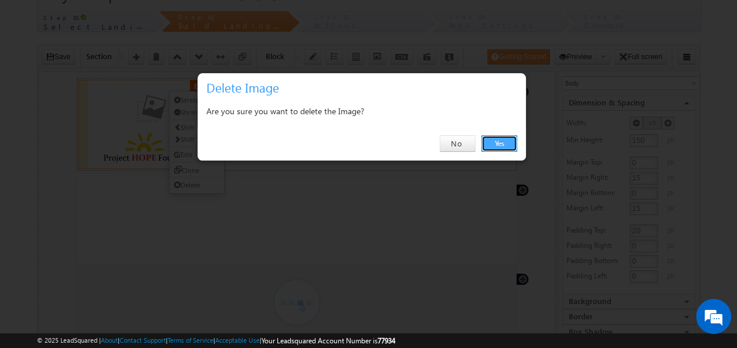
click at [513, 145] on link "Yes" at bounding box center [499, 143] width 36 height 16
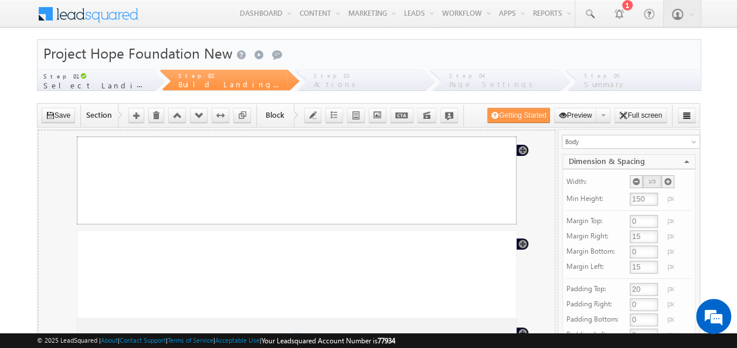
click at [353, 168] on div "Section" at bounding box center [296, 180] width 440 height 88
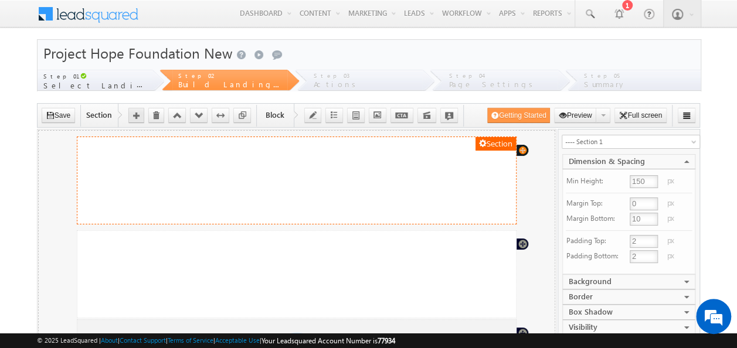
click at [137, 117] on icon "button" at bounding box center [136, 116] width 6 height 6
click at [458, 176] on div "Section" at bounding box center [296, 180] width 440 height 88
click at [374, 113] on icon "button" at bounding box center [377, 115] width 8 height 8
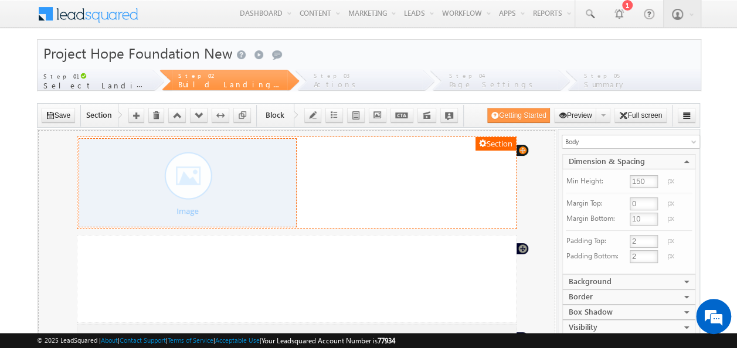
click at [219, 189] on div at bounding box center [186, 182] width 199 height 88
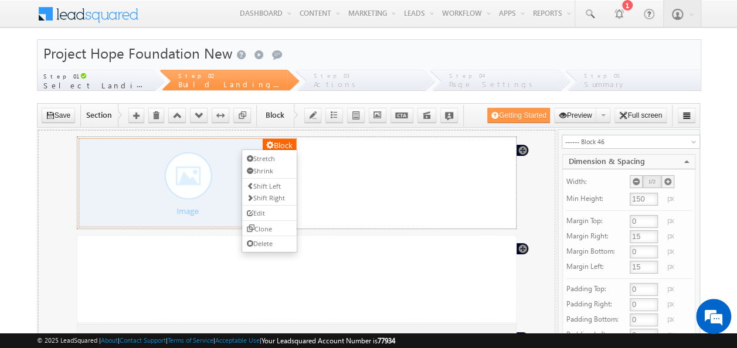
click at [197, 185] on div at bounding box center [186, 182] width 199 height 88
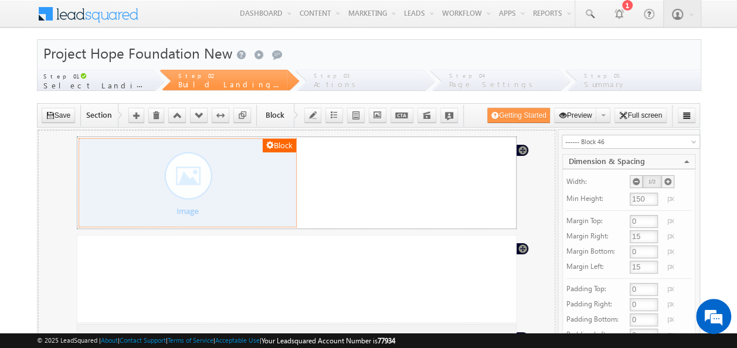
click at [197, 185] on div at bounding box center [186, 182] width 199 height 88
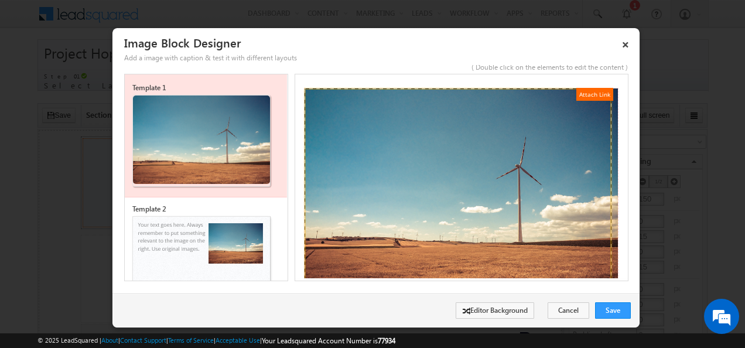
click at [461, 216] on img at bounding box center [461, 189] width 315 height 203
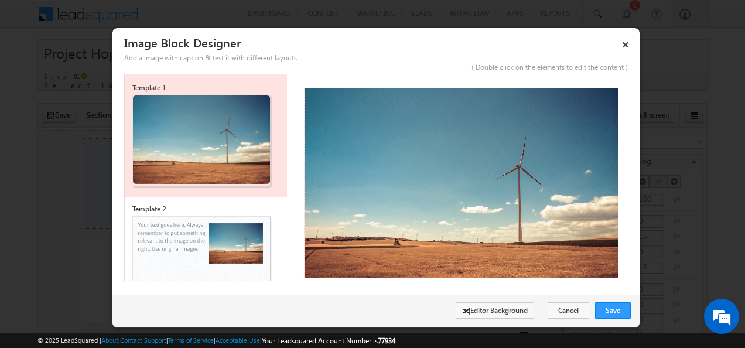
click at [461, 216] on img at bounding box center [461, 189] width 315 height 203
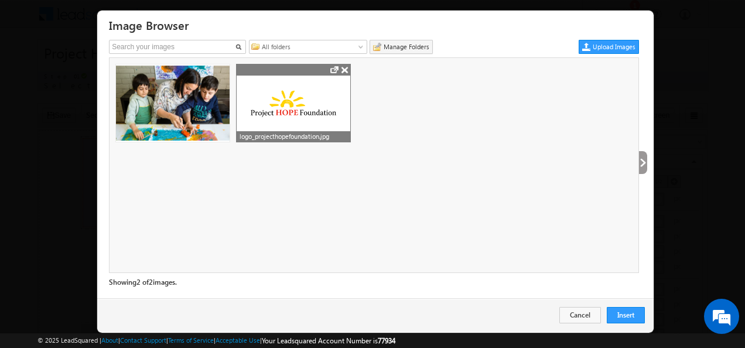
click at [323, 123] on div at bounding box center [294, 102] width 114 height 76
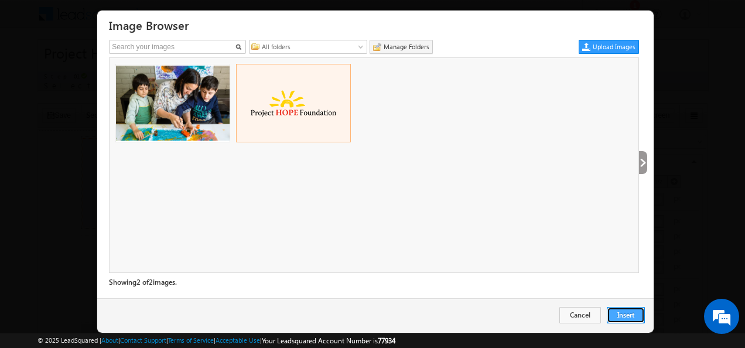
click at [638, 313] on button "Insert" at bounding box center [626, 315] width 38 height 16
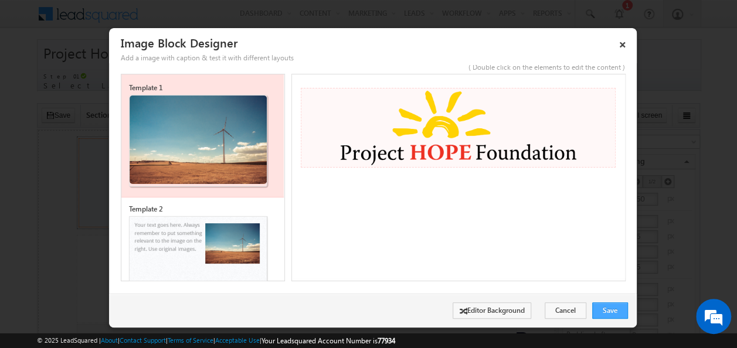
click at [611, 311] on link "Save" at bounding box center [610, 310] width 36 height 16
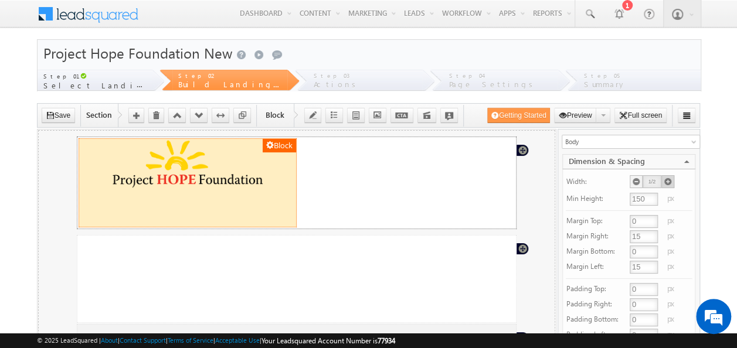
click at [667, 180] on icon at bounding box center [667, 182] width 8 height 8
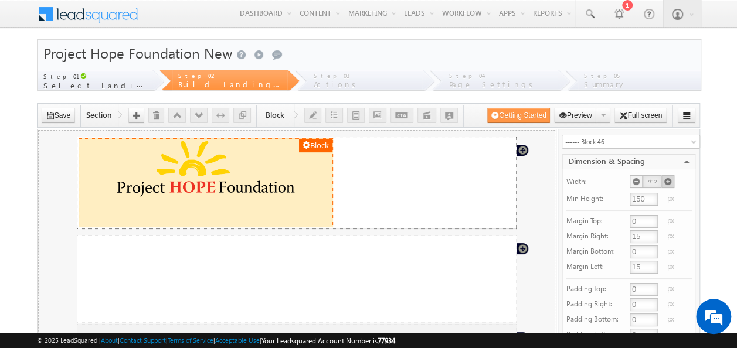
click at [666, 181] on icon at bounding box center [667, 182] width 8 height 8
click at [663, 183] on icon at bounding box center [667, 182] width 8 height 8
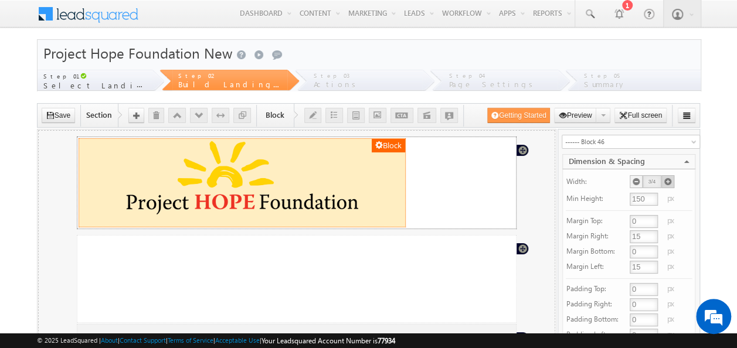
click at [663, 179] on icon at bounding box center [667, 182] width 8 height 8
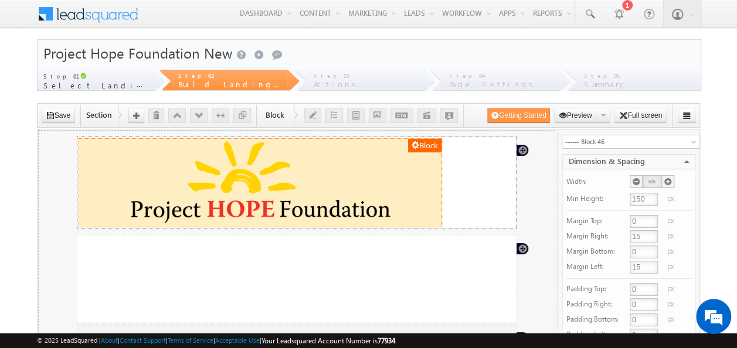
click at [663, 179] on icon at bounding box center [667, 182] width 8 height 8
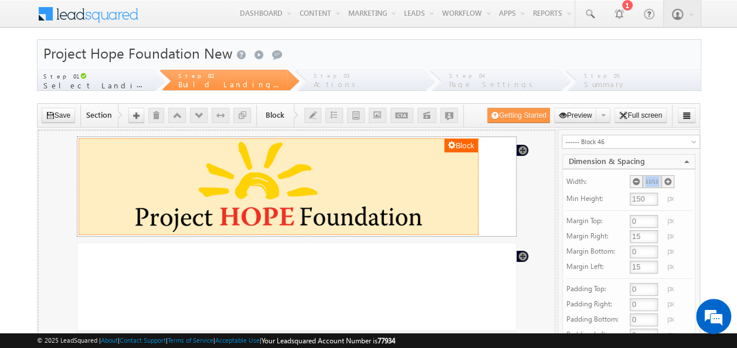
click at [663, 179] on icon at bounding box center [667, 182] width 8 height 8
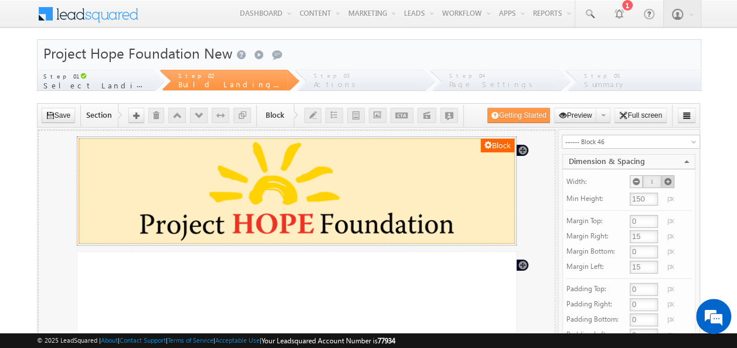
click at [666, 178] on icon at bounding box center [667, 182] width 8 height 8
click at [574, 133] on link "Desktop (1280 x 720)" at bounding box center [601, 132] width 94 height 13
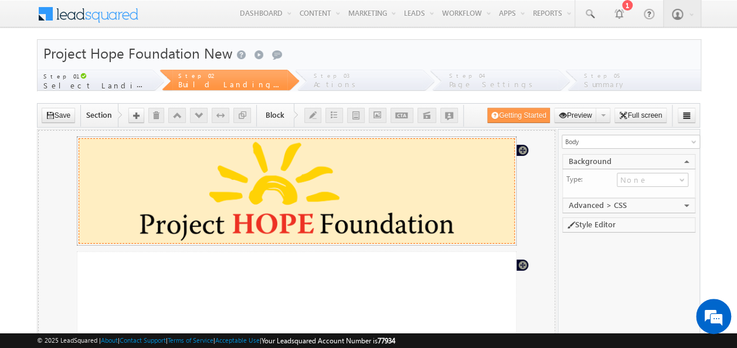
click at [434, 206] on img at bounding box center [295, 190] width 417 height 104
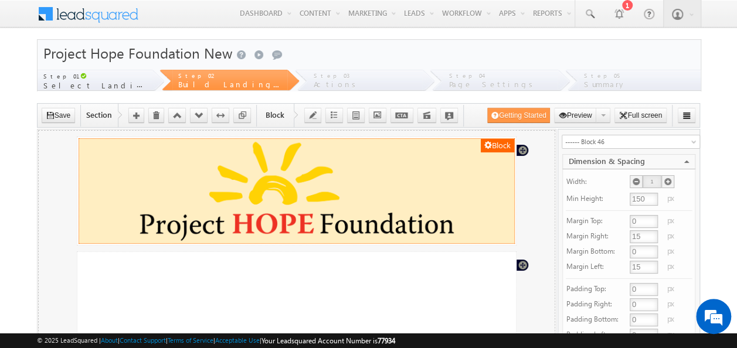
click at [641, 196] on input "150" at bounding box center [643, 199] width 28 height 13
type input "50"
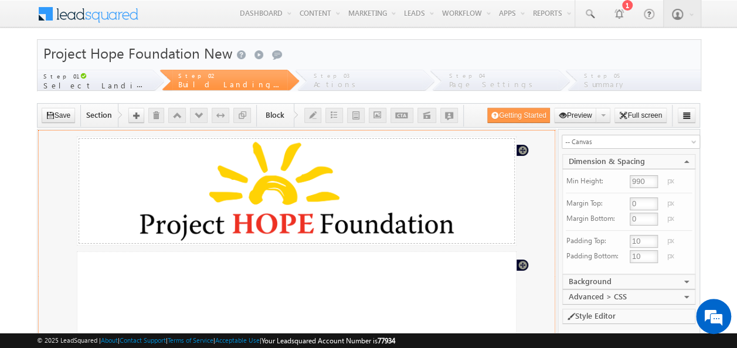
click at [638, 179] on input "990" at bounding box center [643, 181] width 28 height 13
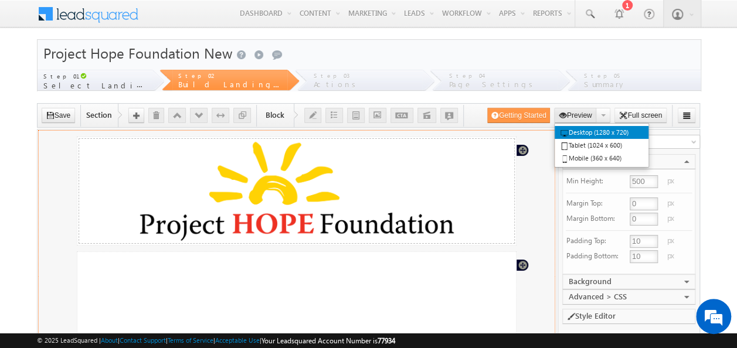
type input "500"
click at [578, 115] on button "Preview" at bounding box center [575, 115] width 43 height 15
click at [591, 129] on link "Desktop (1280 x 720)" at bounding box center [601, 132] width 94 height 13
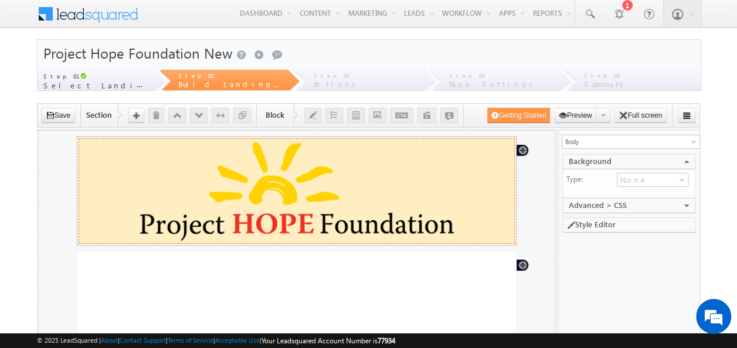
click at [492, 192] on img at bounding box center [295, 190] width 417 height 104
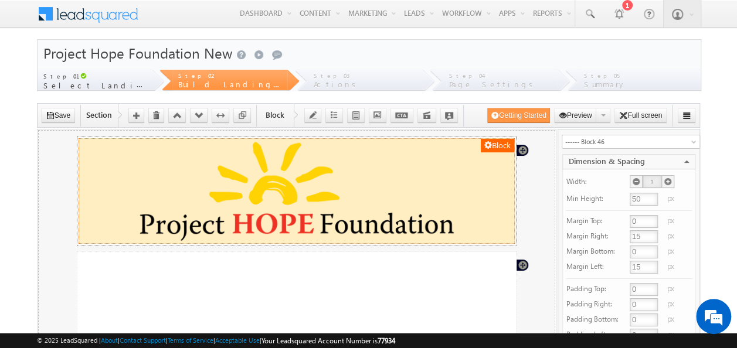
click at [448, 187] on img at bounding box center [295, 190] width 417 height 104
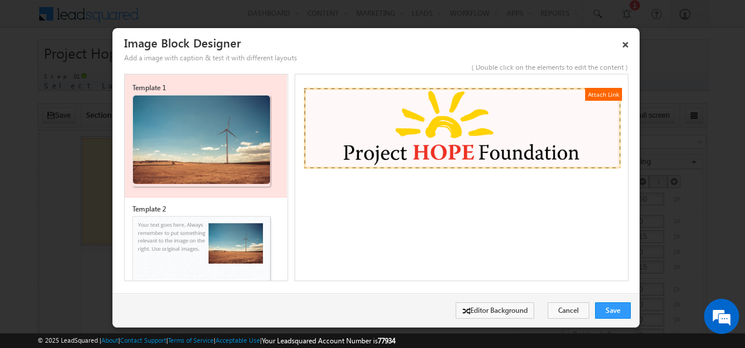
click at [507, 139] on img at bounding box center [461, 128] width 315 height 80
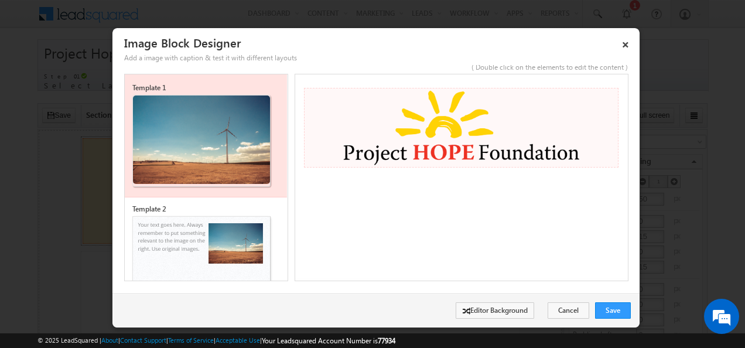
click at [507, 139] on img at bounding box center [461, 128] width 315 height 80
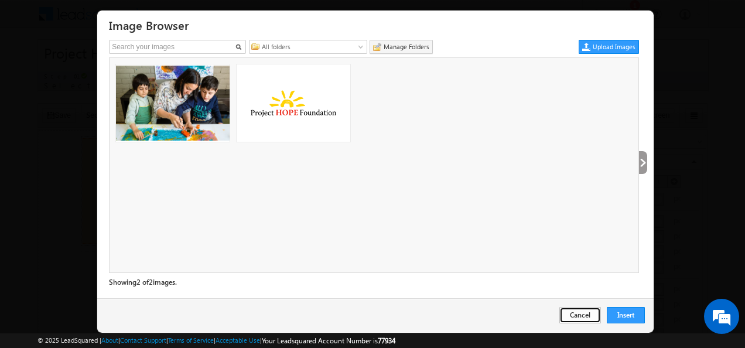
click at [568, 309] on button "Cancel" at bounding box center [581, 315] width 42 height 16
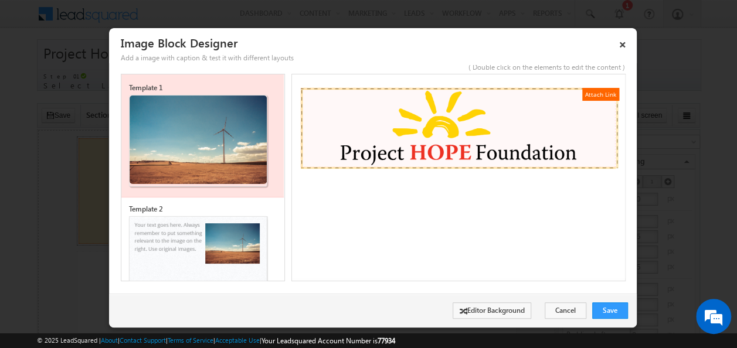
click at [566, 137] on img at bounding box center [458, 128] width 315 height 80
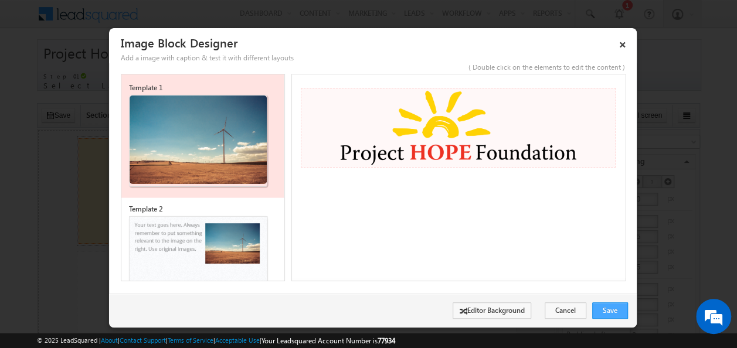
click at [601, 312] on link "Save" at bounding box center [610, 310] width 36 height 16
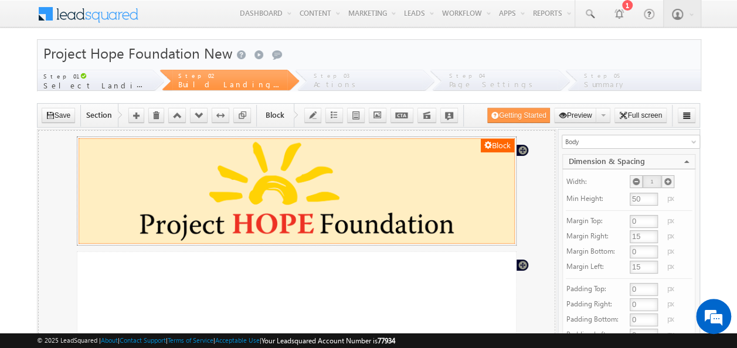
click at [384, 182] on img at bounding box center [295, 190] width 417 height 104
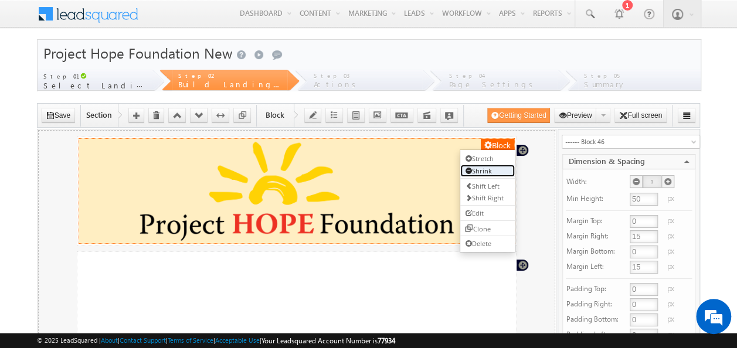
click at [475, 167] on link "Shrink" at bounding box center [486, 170] width 54 height 12
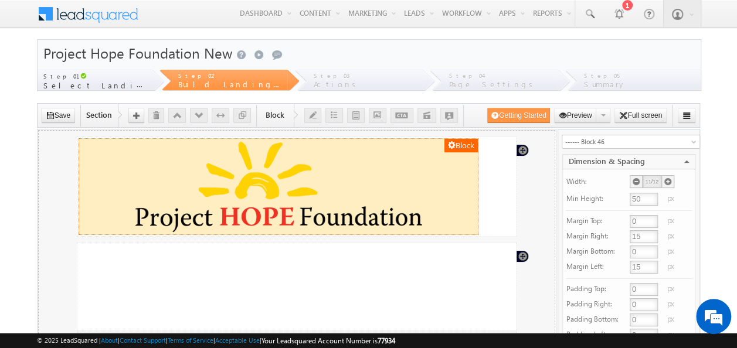
click at [475, 167] on div "Block" at bounding box center [278, 186] width 400 height 97
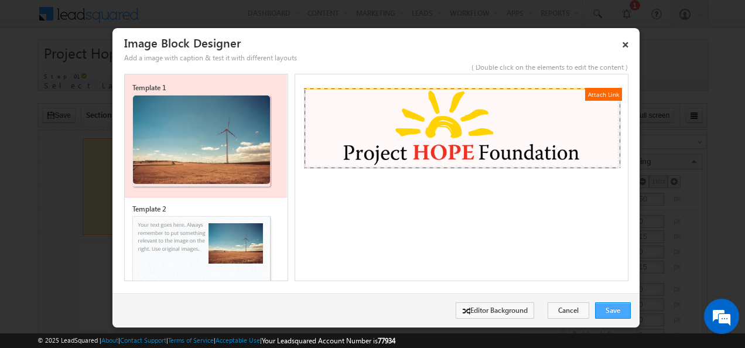
click at [609, 308] on link "Save" at bounding box center [613, 310] width 36 height 16
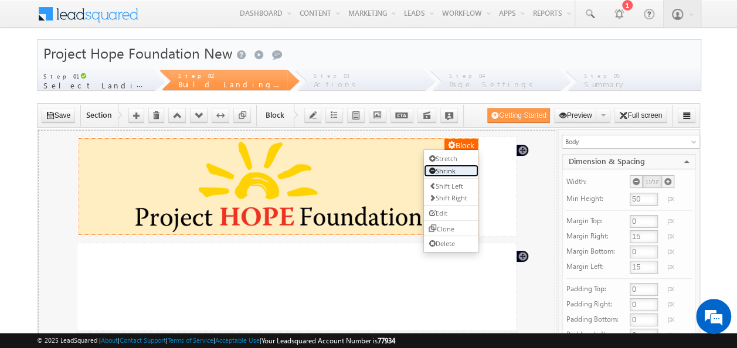
click at [448, 172] on link "Shrink" at bounding box center [450, 170] width 54 height 12
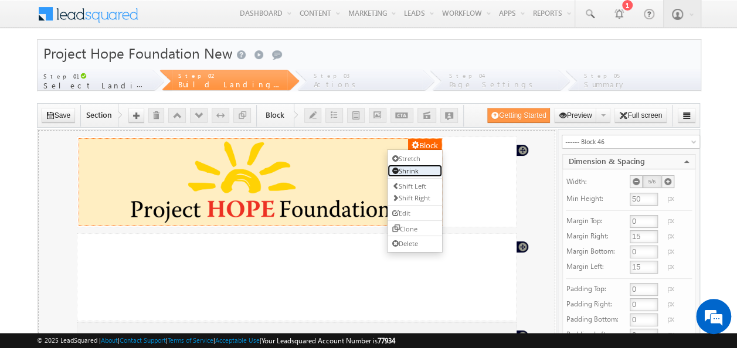
click at [411, 168] on link "Shrink" at bounding box center [414, 170] width 54 height 12
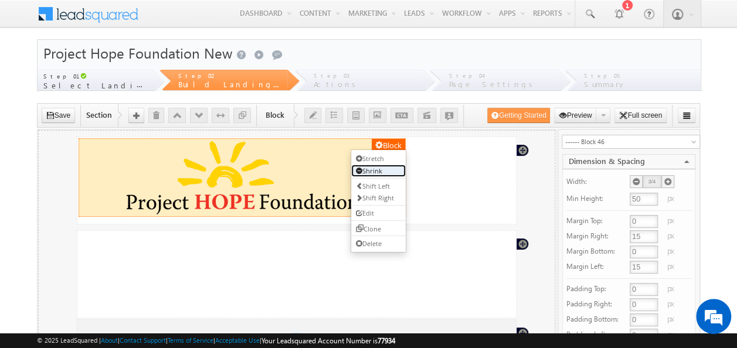
click at [373, 168] on link "Shrink" at bounding box center [377, 170] width 54 height 12
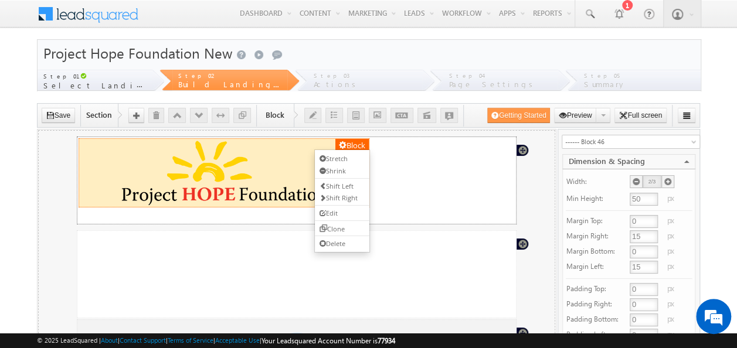
click at [353, 139] on button "Block" at bounding box center [351, 145] width 33 height 14
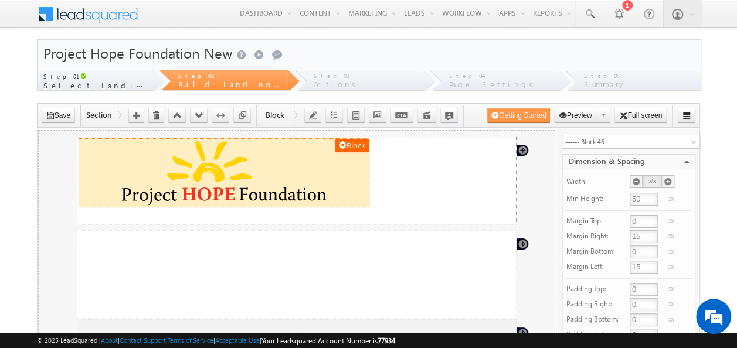
click at [345, 144] on button "Block" at bounding box center [351, 145] width 33 height 14
click at [434, 169] on div "Block" at bounding box center [296, 172] width 438 height 69
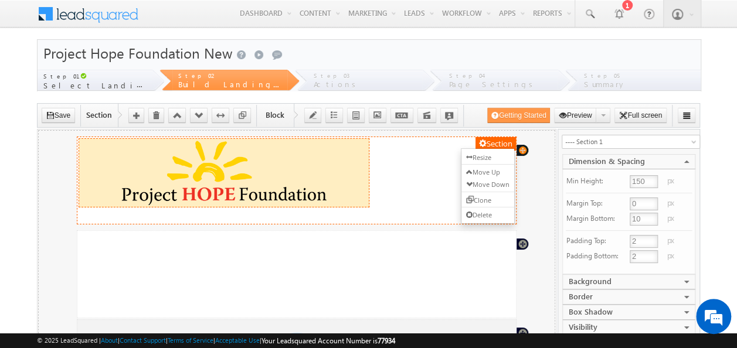
click at [336, 153] on img at bounding box center [223, 172] width 272 height 68
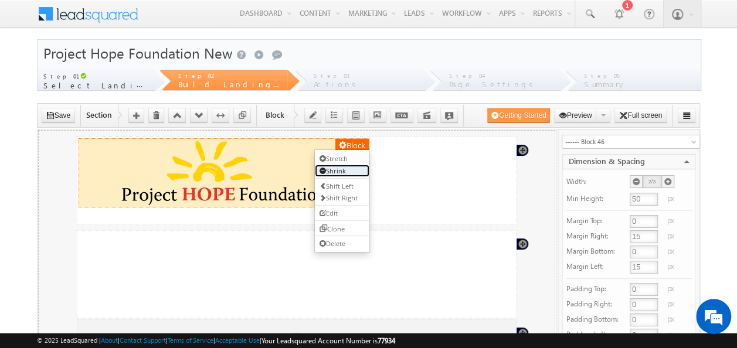
click at [336, 166] on link "Shrink" at bounding box center [341, 170] width 54 height 12
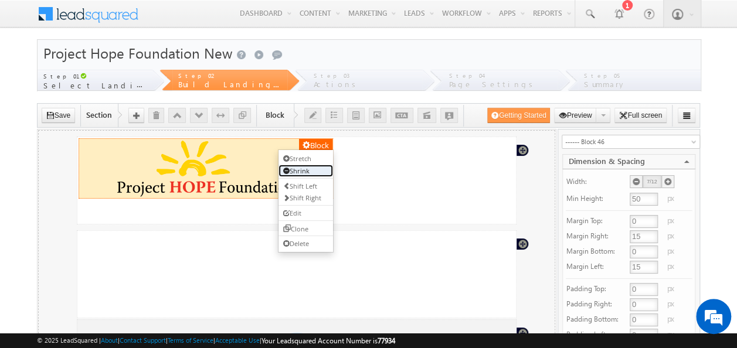
click at [293, 168] on link "Shrink" at bounding box center [305, 170] width 54 height 12
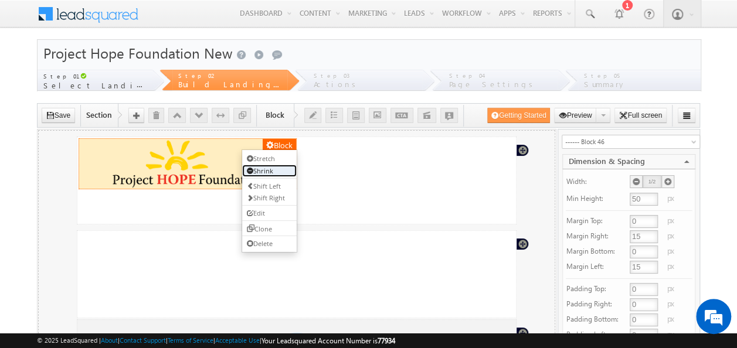
click at [270, 171] on link "Shrink" at bounding box center [268, 170] width 54 height 12
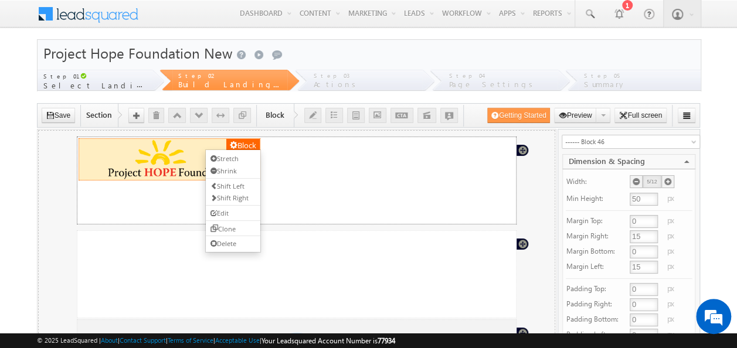
click at [243, 144] on button "Block" at bounding box center [242, 145] width 33 height 14
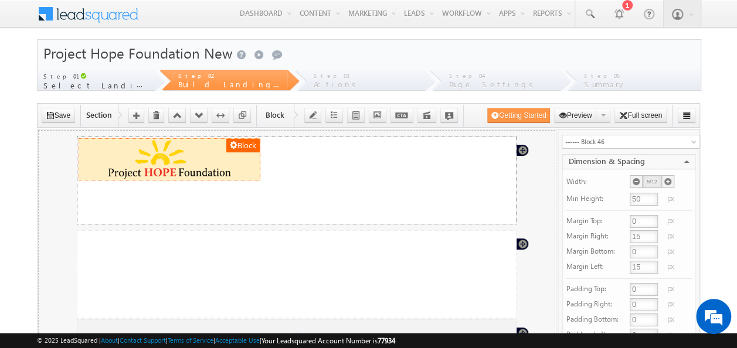
click at [332, 162] on div "Block" at bounding box center [296, 159] width 438 height 42
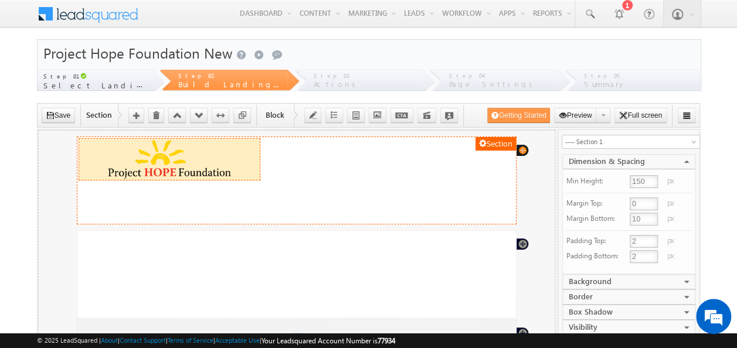
click at [237, 155] on img at bounding box center [168, 158] width 163 height 41
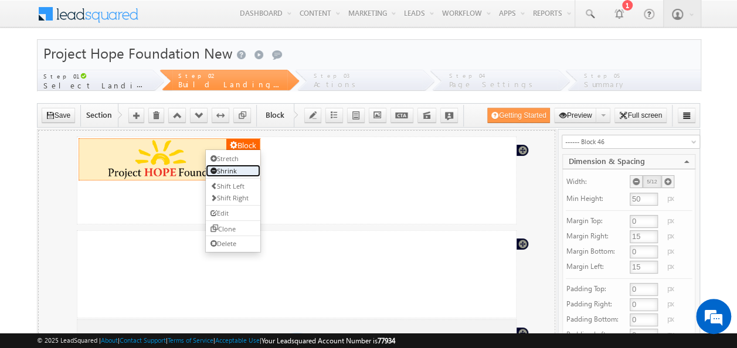
click at [233, 165] on link "Shrink" at bounding box center [232, 170] width 54 height 12
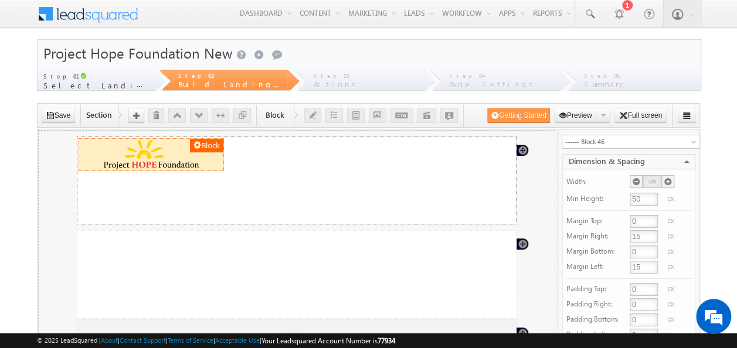
click at [166, 159] on img at bounding box center [150, 154] width 127 height 32
click at [666, 179] on icon at bounding box center [667, 182] width 8 height 8
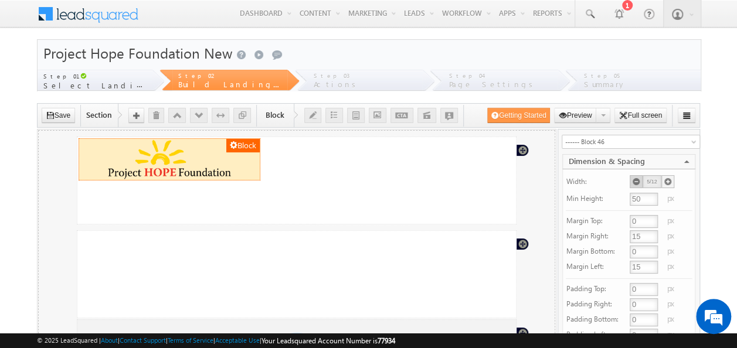
click at [633, 181] on icon at bounding box center [636, 182] width 8 height 8
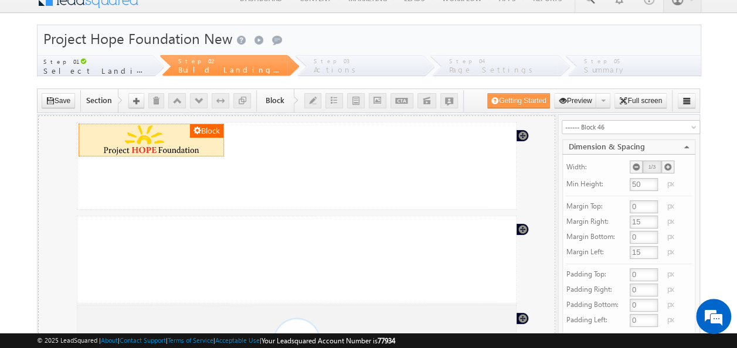
scroll to position [59, 0]
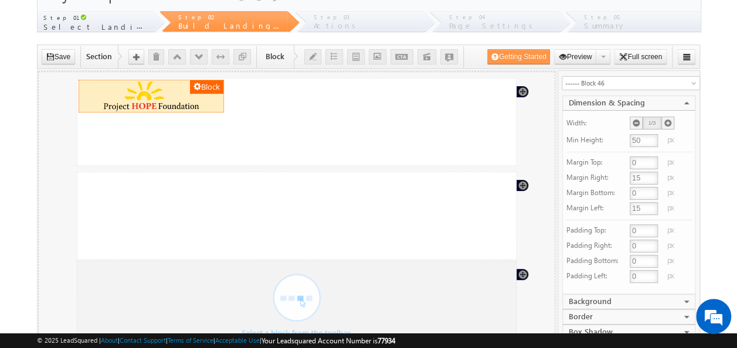
click at [641, 156] on input "0" at bounding box center [643, 162] width 28 height 13
type input "100"
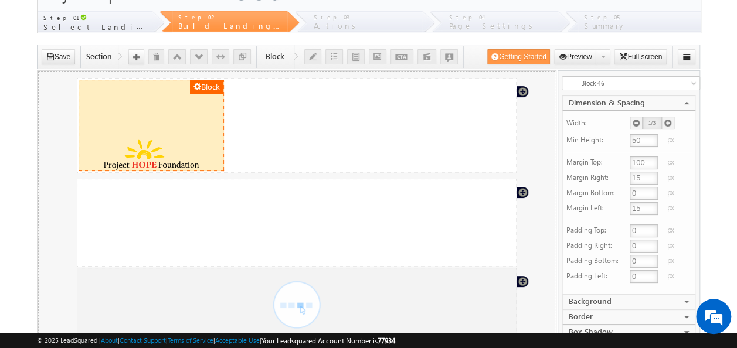
click at [540, 190] on div "Section Block Section Section Section" at bounding box center [296, 261] width 517 height 380
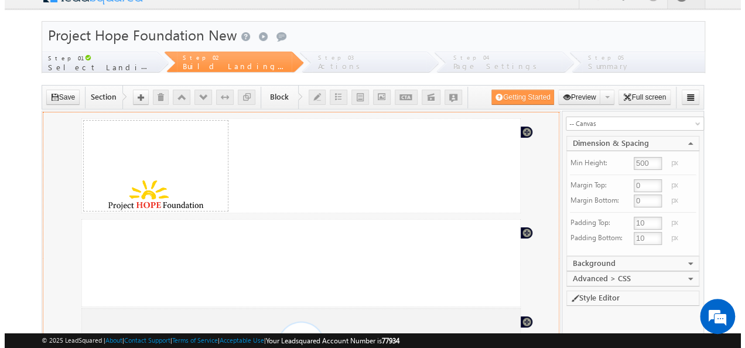
scroll to position [0, 0]
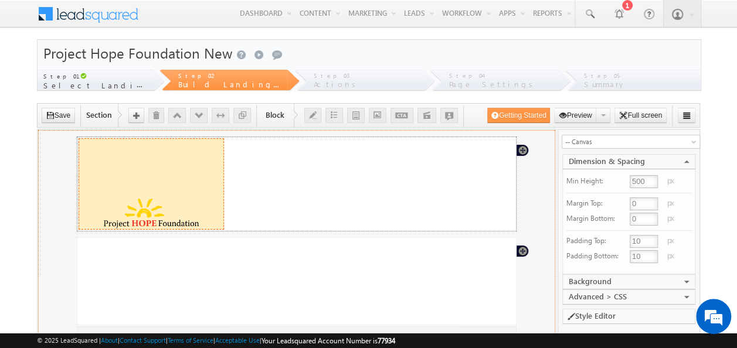
click at [161, 173] on div "Block" at bounding box center [150, 183] width 145 height 91
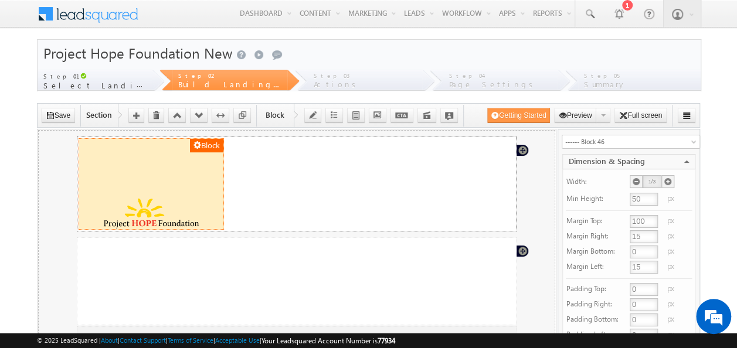
click at [180, 174] on div "Block" at bounding box center [150, 183] width 145 height 91
click at [642, 233] on input "15" at bounding box center [643, 236] width 28 height 13
type input "100"
click at [544, 203] on div "Section Block Section Section Section" at bounding box center [296, 318] width 517 height 377
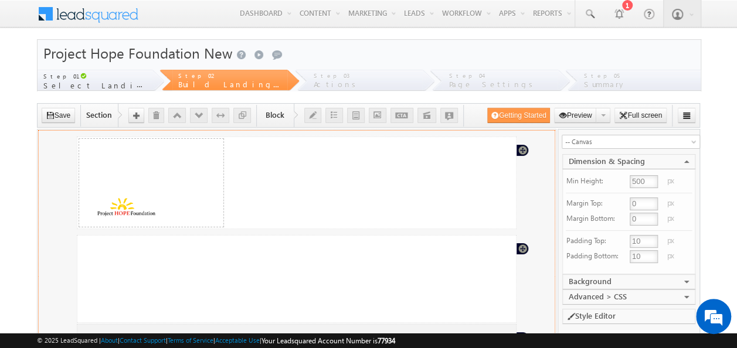
click at [645, 250] on input "10" at bounding box center [643, 256] width 28 height 13
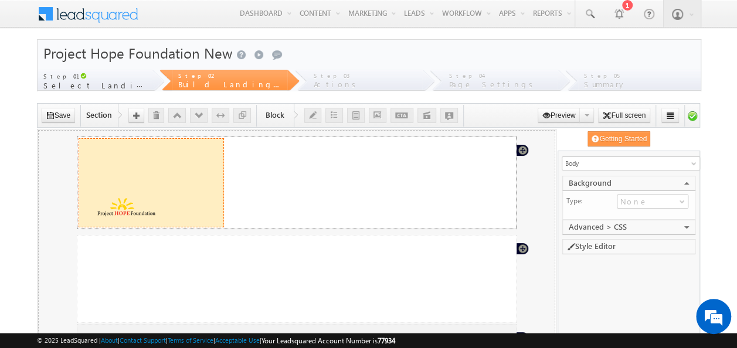
click at [150, 197] on img at bounding box center [125, 206] width 77 height 19
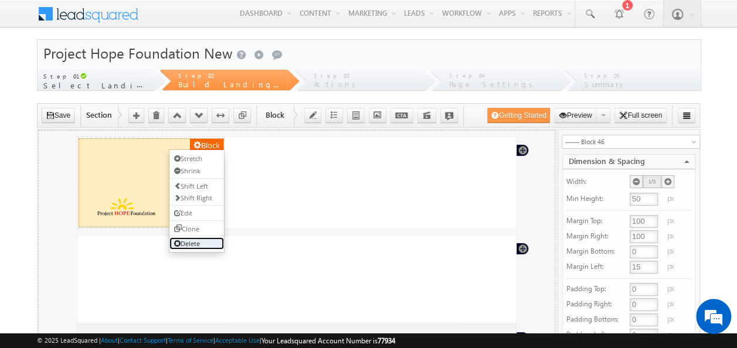
click at [178, 240] on span at bounding box center [176, 243] width 6 height 6
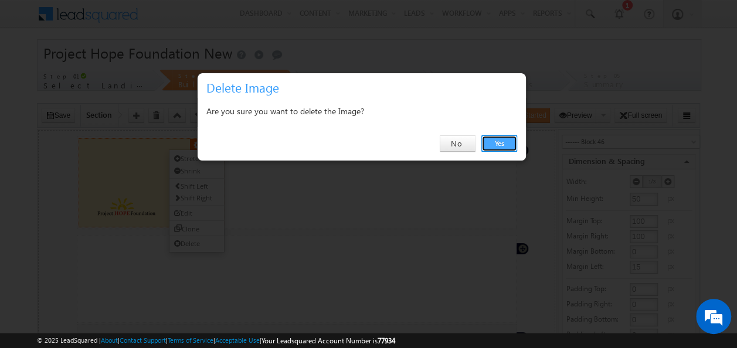
click at [510, 145] on link "Yes" at bounding box center [499, 143] width 36 height 16
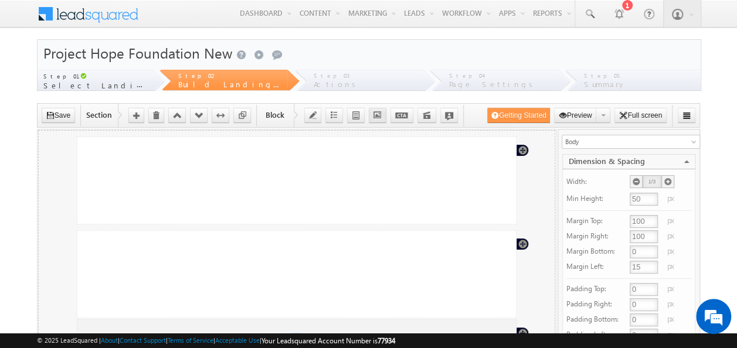
click at [377, 115] on icon "button" at bounding box center [377, 115] width 8 height 8
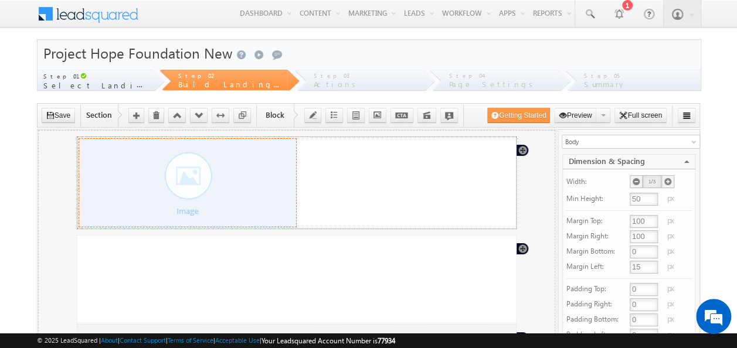
click at [209, 184] on div at bounding box center [186, 182] width 199 height 88
click at [232, 168] on div at bounding box center [186, 182] width 199 height 88
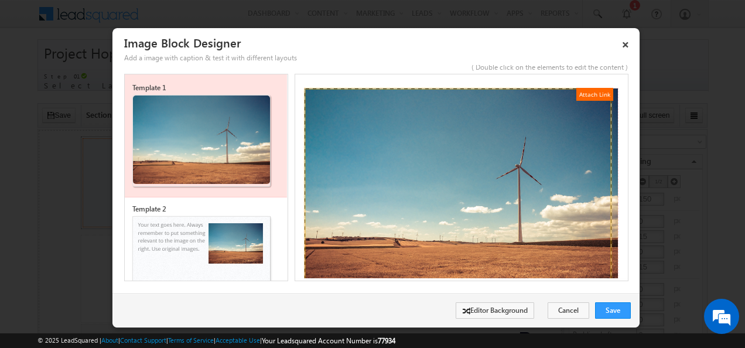
click at [498, 239] on img at bounding box center [461, 189] width 315 height 203
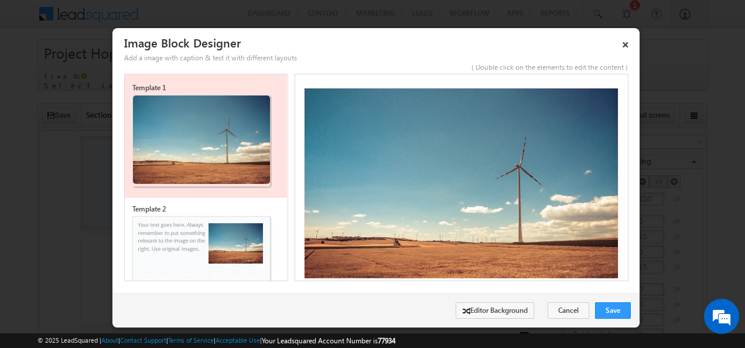
click at [500, 240] on img at bounding box center [461, 189] width 315 height 203
